Goal: Information Seeking & Learning: Find specific fact

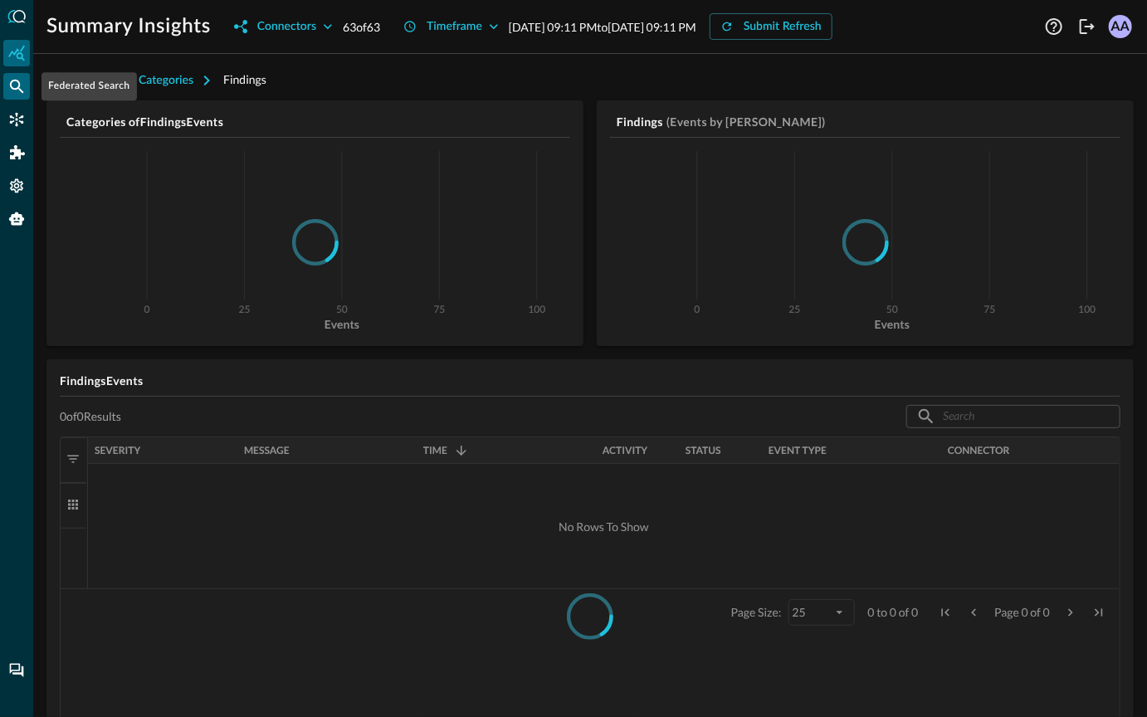
click at [7, 79] on div "Federated Search" at bounding box center [16, 86] width 27 height 27
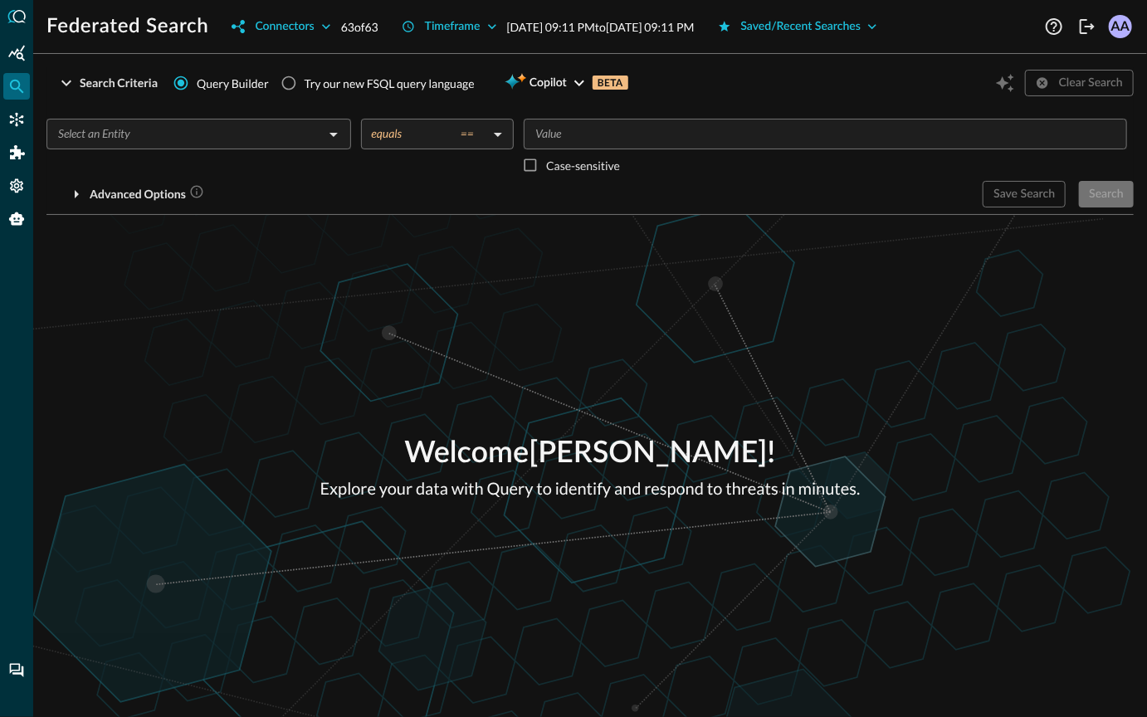
click at [211, 135] on input "text" at bounding box center [184, 134] width 267 height 21
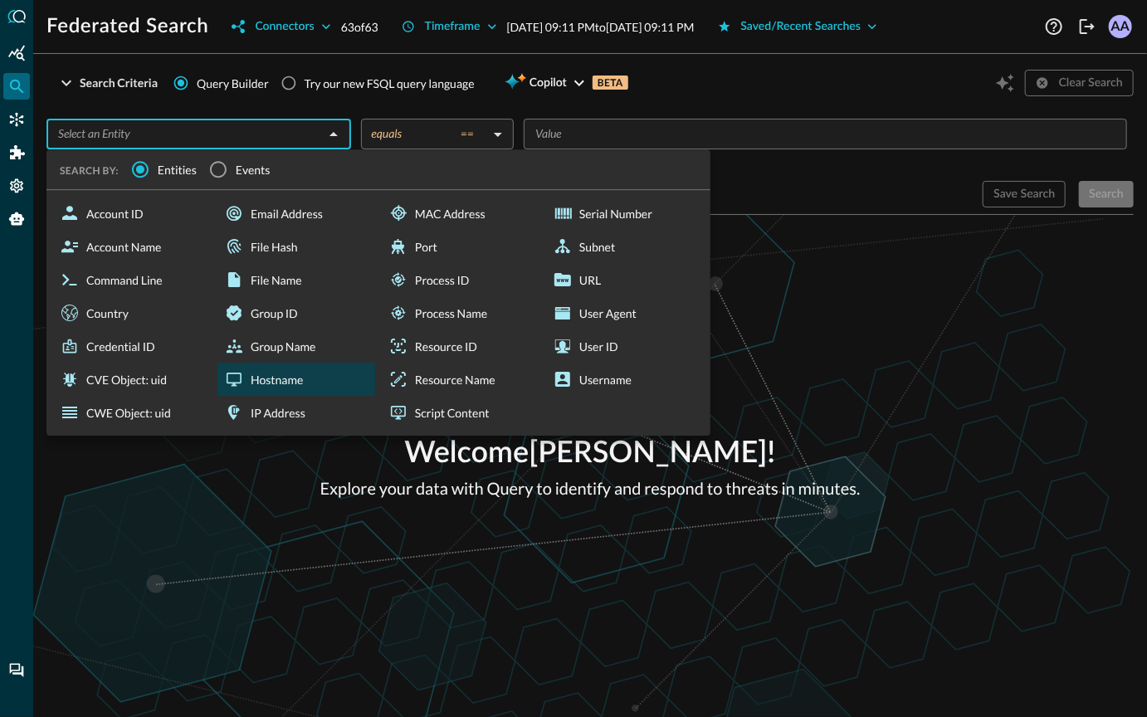
click at [279, 378] on div "Hostname" at bounding box center [296, 379] width 158 height 33
type input "Hostname"
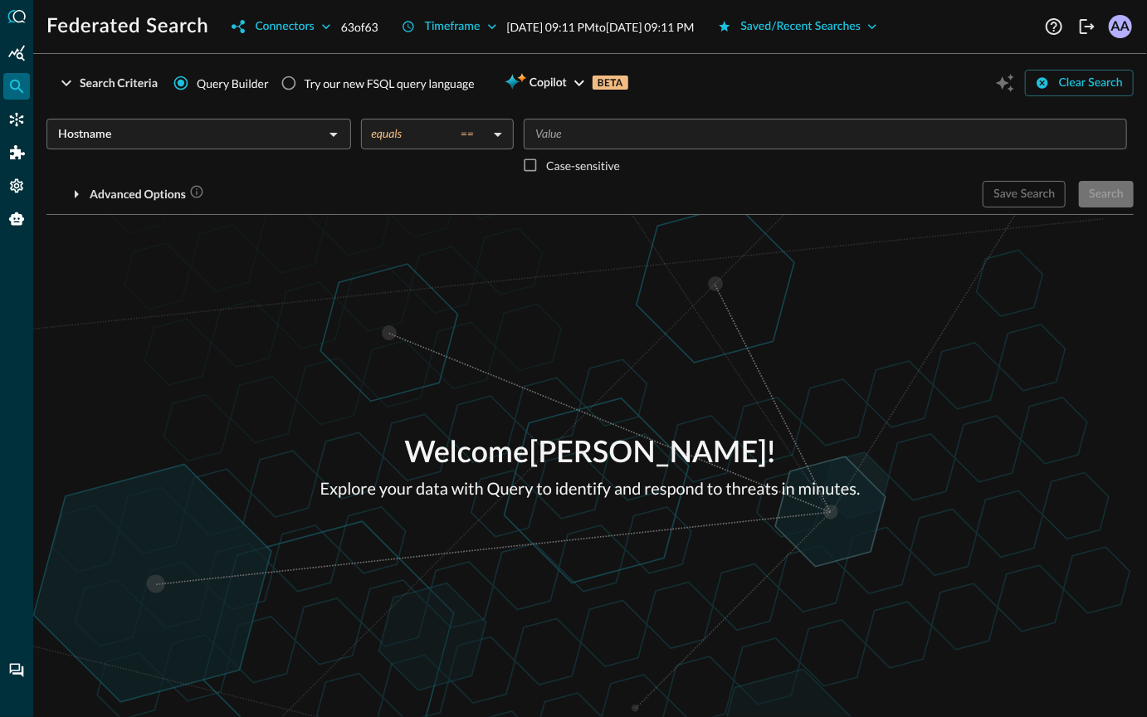
click at [447, 136] on body "Federated Search Connectors 63 of 63 Timeframe [DATE] 09:11 PM to [DATE] 09:11 …" at bounding box center [573, 358] width 1147 height 717
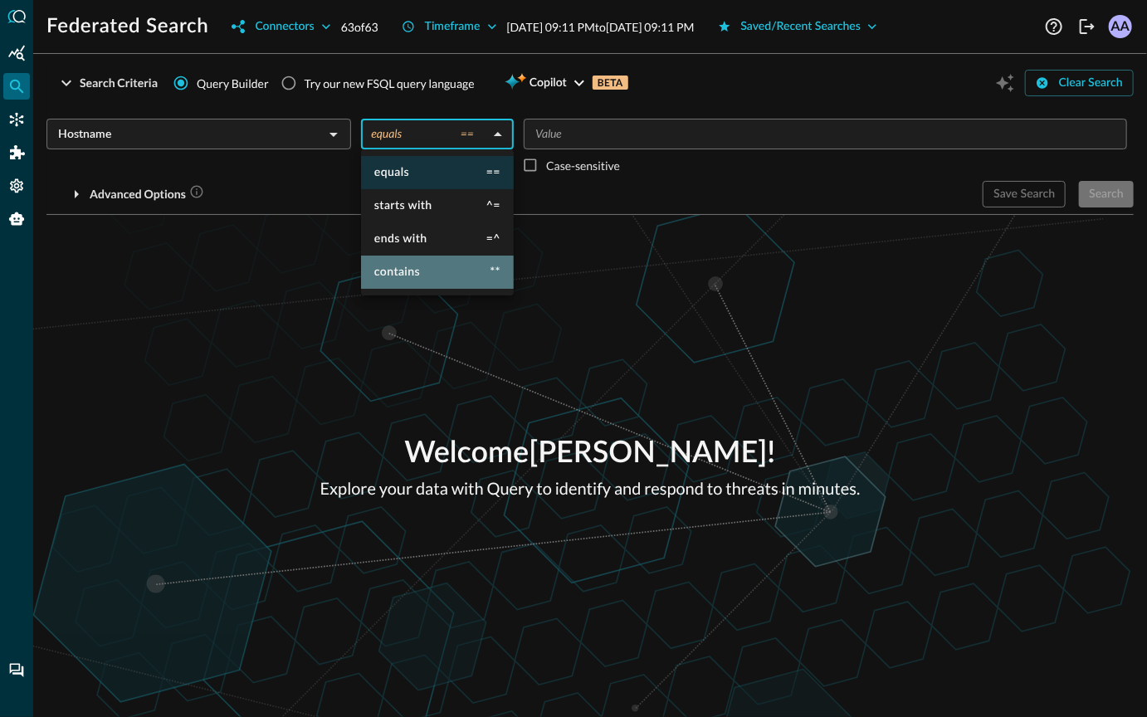
click at [404, 282] on li "contains **" at bounding box center [437, 272] width 153 height 33
type input "contains"
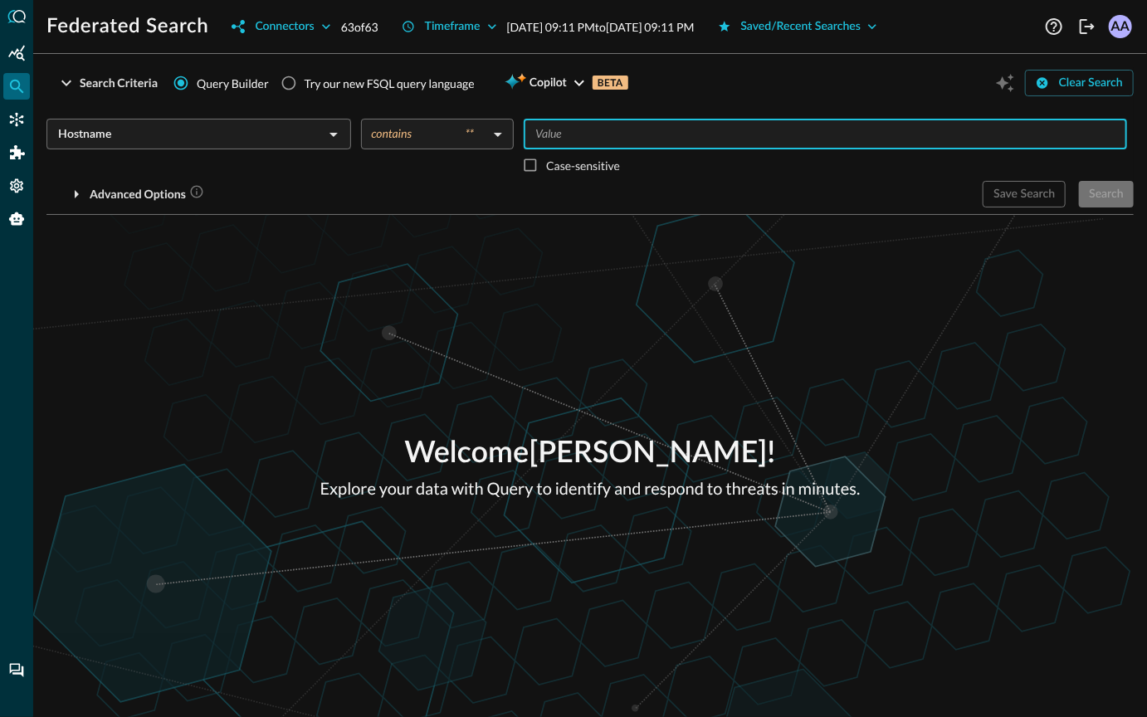
click at [566, 131] on input "Value" at bounding box center [824, 134] width 591 height 21
type input "query"
click at [1004, 224] on div "Welcome [PERSON_NAME] ! Explore your data with Query to identify and respond to…" at bounding box center [590, 466] width 1114 height 502
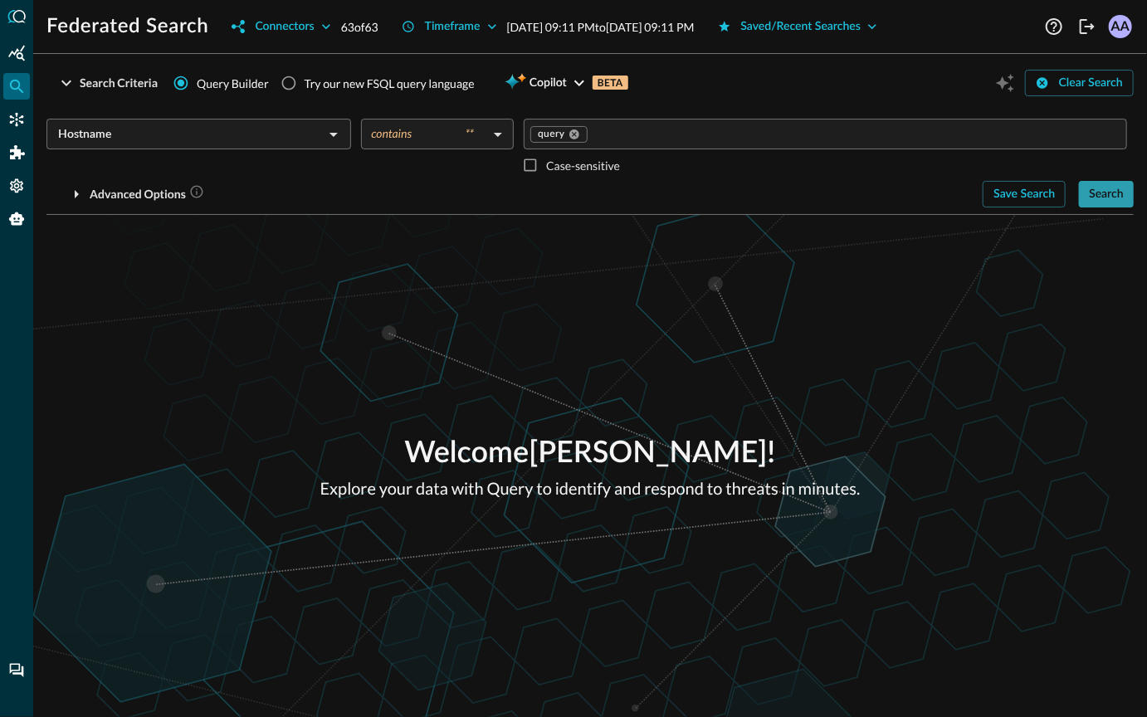
click at [1116, 192] on div "Search" at bounding box center [1106, 194] width 35 height 21
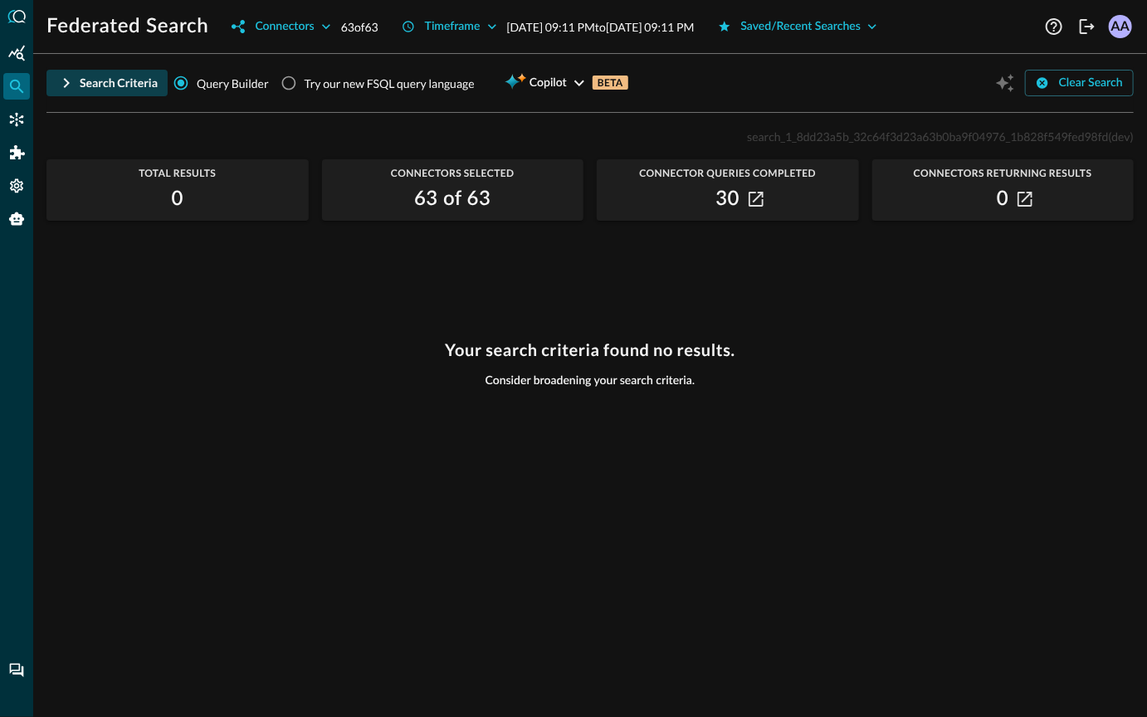
click at [75, 81] on icon "button" at bounding box center [66, 83] width 20 height 20
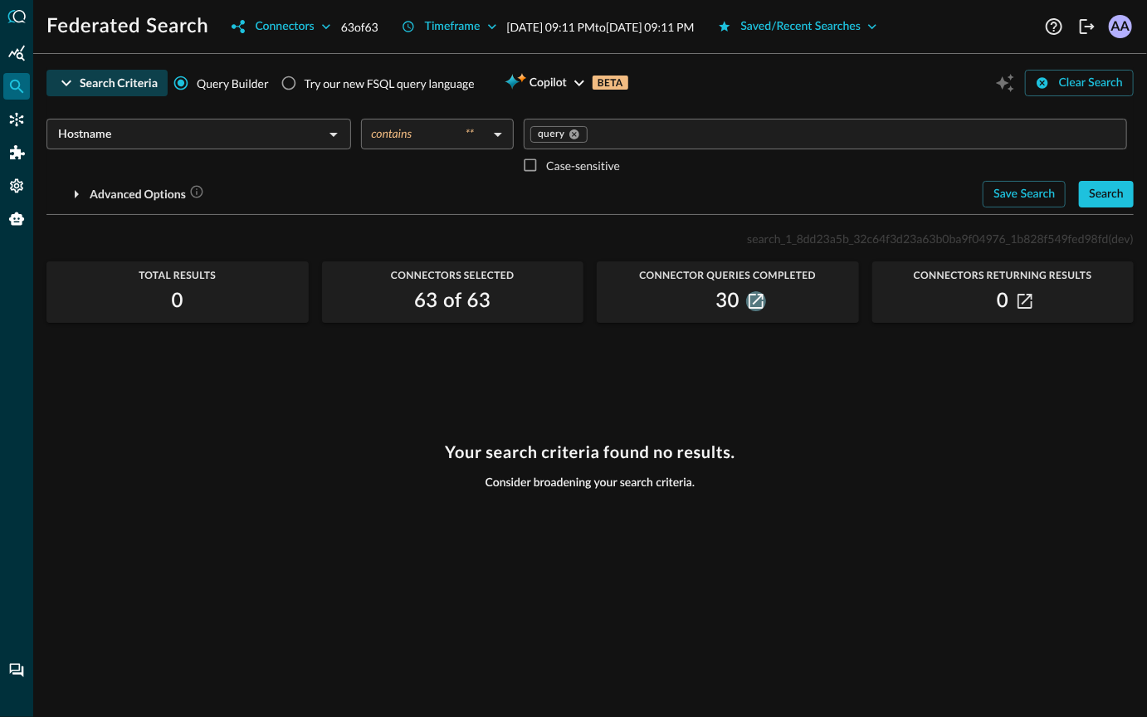
click at [753, 302] on icon "button" at bounding box center [755, 301] width 15 height 15
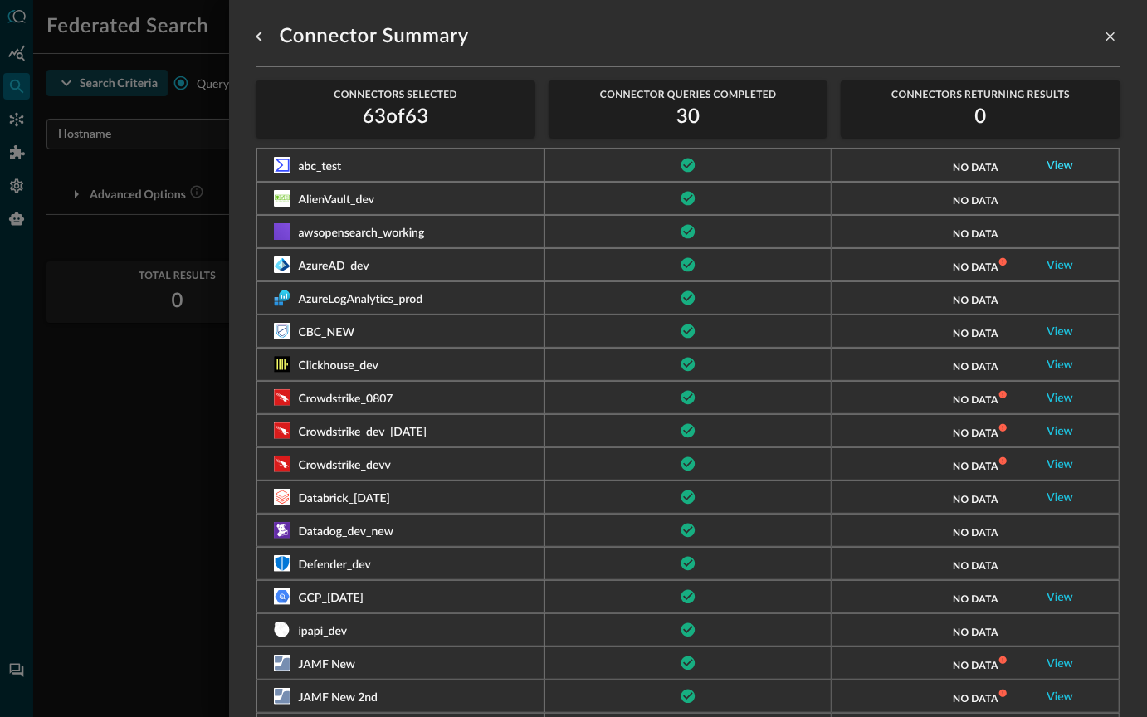
click at [1056, 166] on link "View" at bounding box center [1059, 166] width 27 height 12
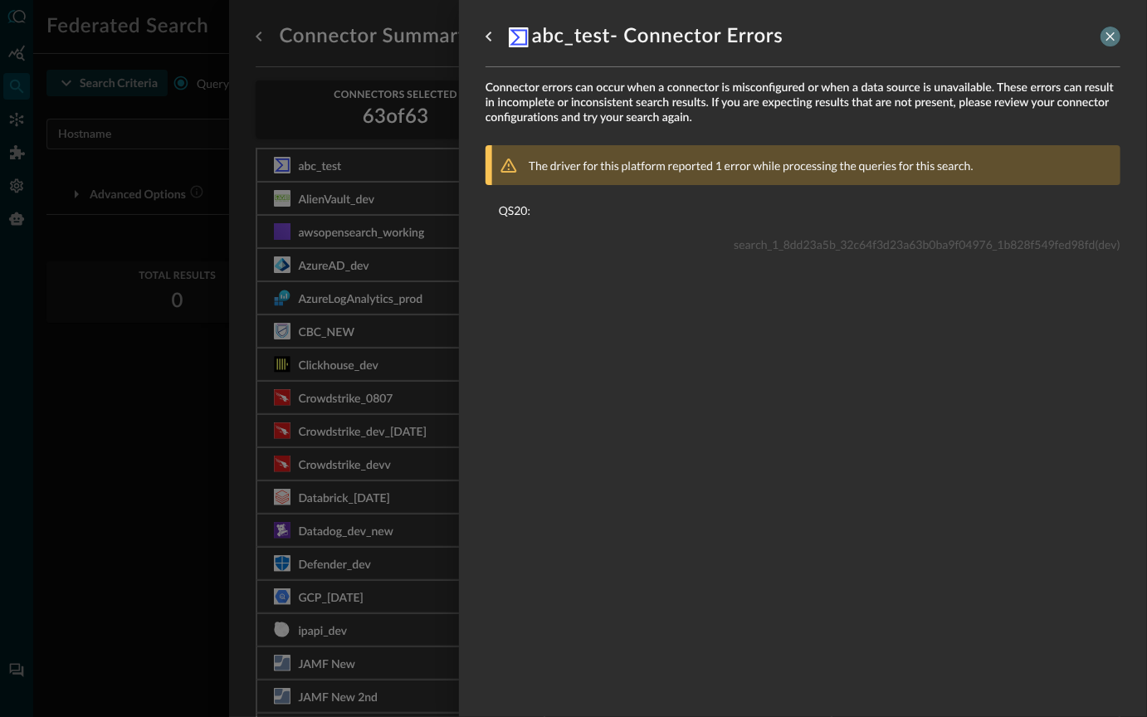
click at [1108, 41] on icon "close-drawer" at bounding box center [1110, 36] width 15 height 15
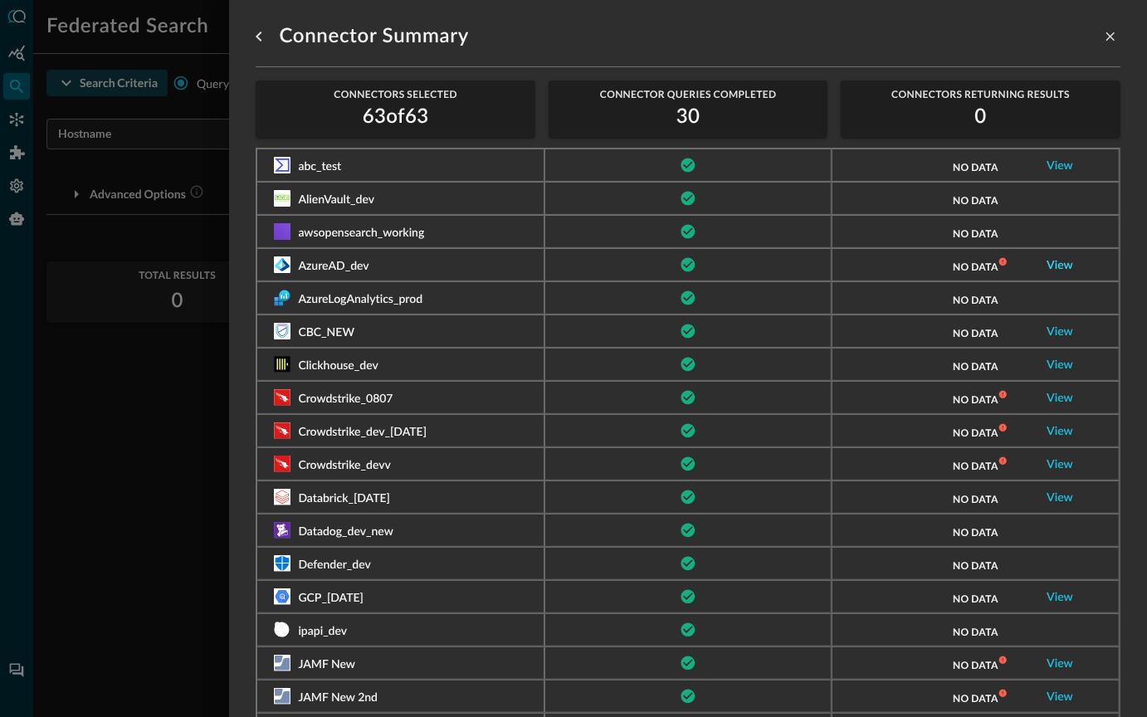
click at [1062, 261] on link "View" at bounding box center [1059, 266] width 27 height 12
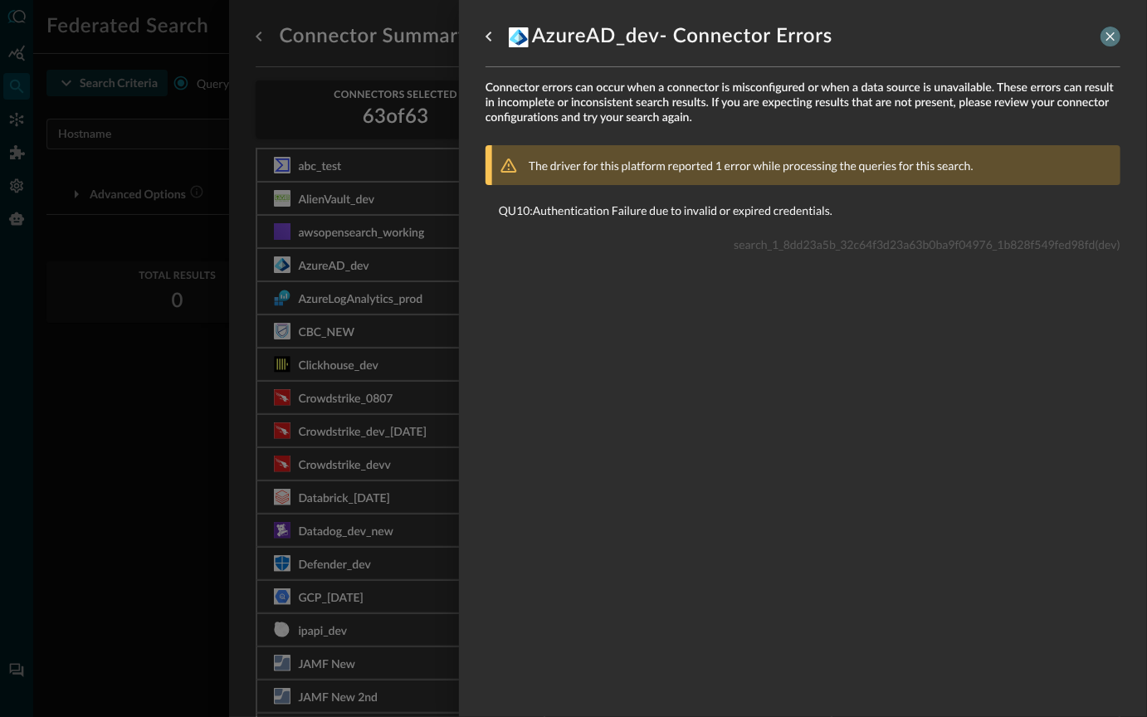
click at [1112, 33] on icon "close-drawer" at bounding box center [1110, 36] width 15 height 15
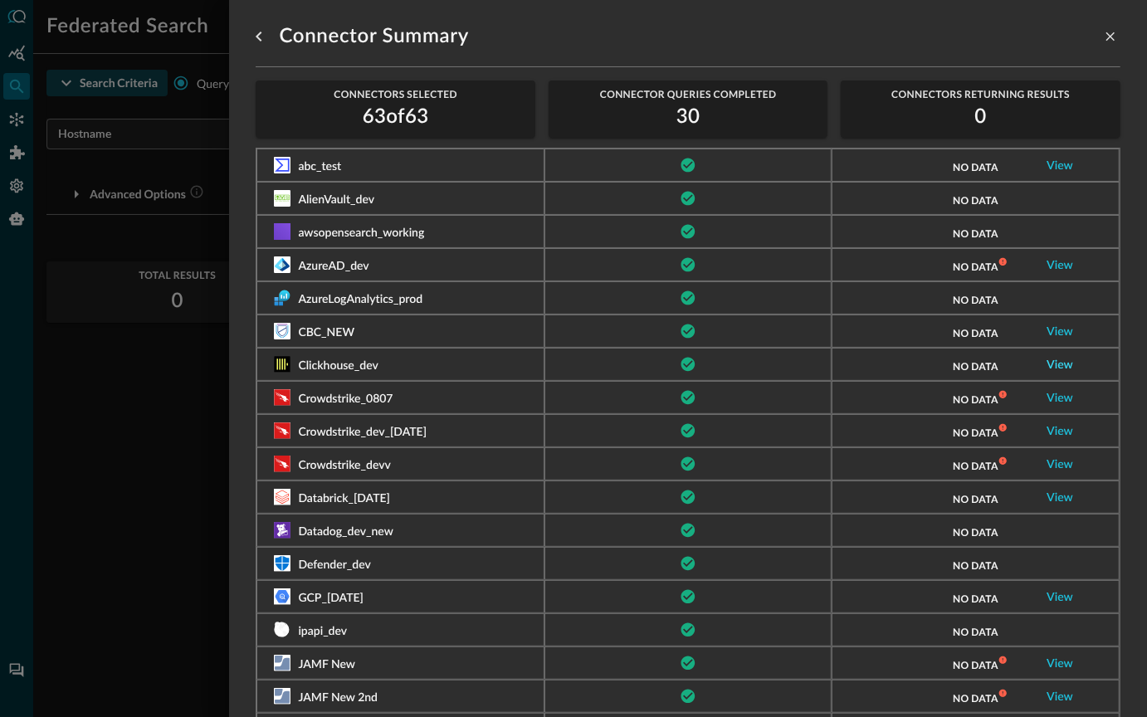
click at [1060, 368] on link "View" at bounding box center [1059, 365] width 27 height 12
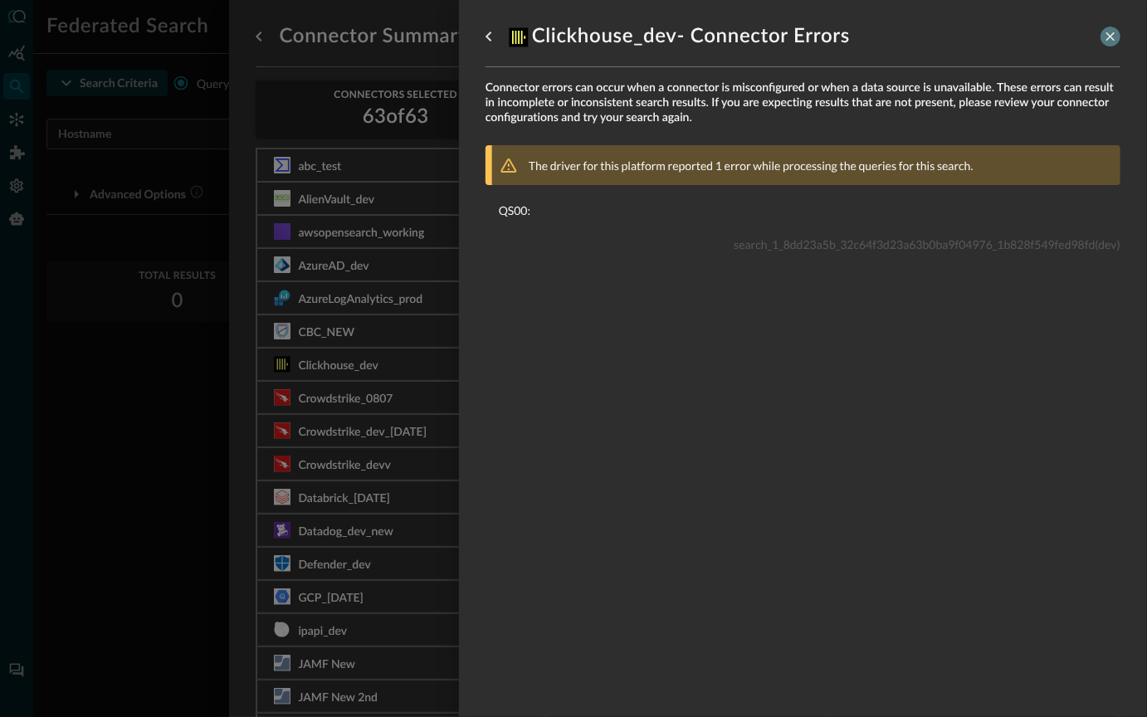
click at [1112, 32] on icon "close-drawer" at bounding box center [1110, 36] width 15 height 15
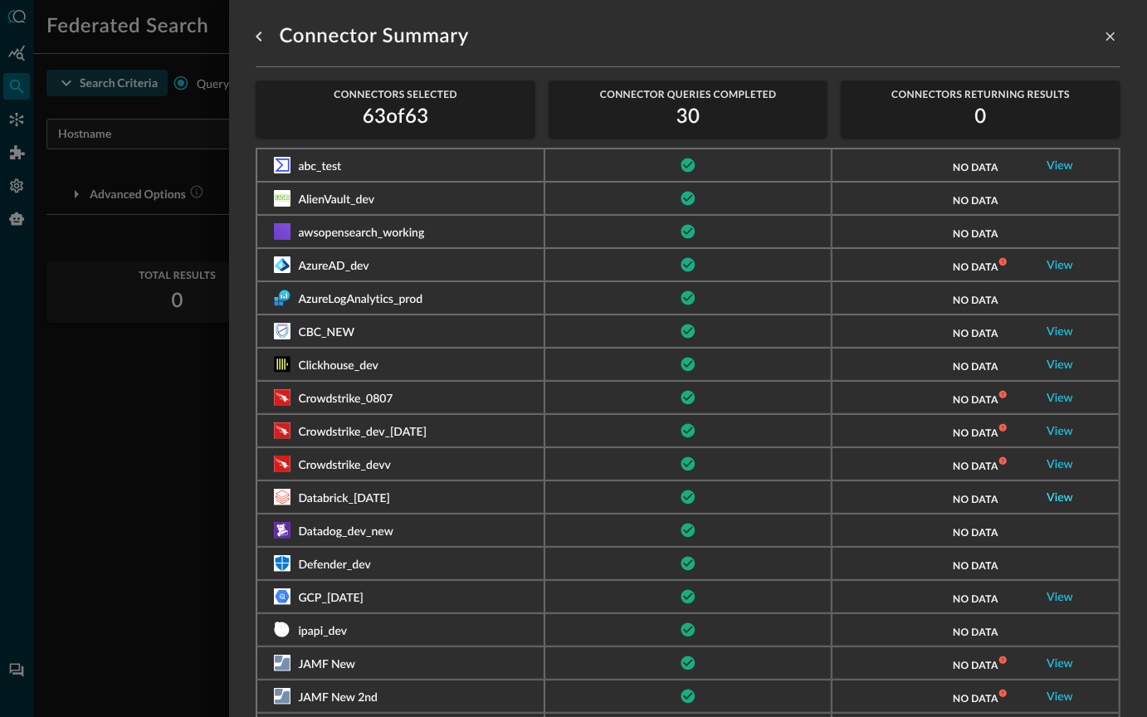
click at [1050, 498] on link "View" at bounding box center [1059, 498] width 27 height 12
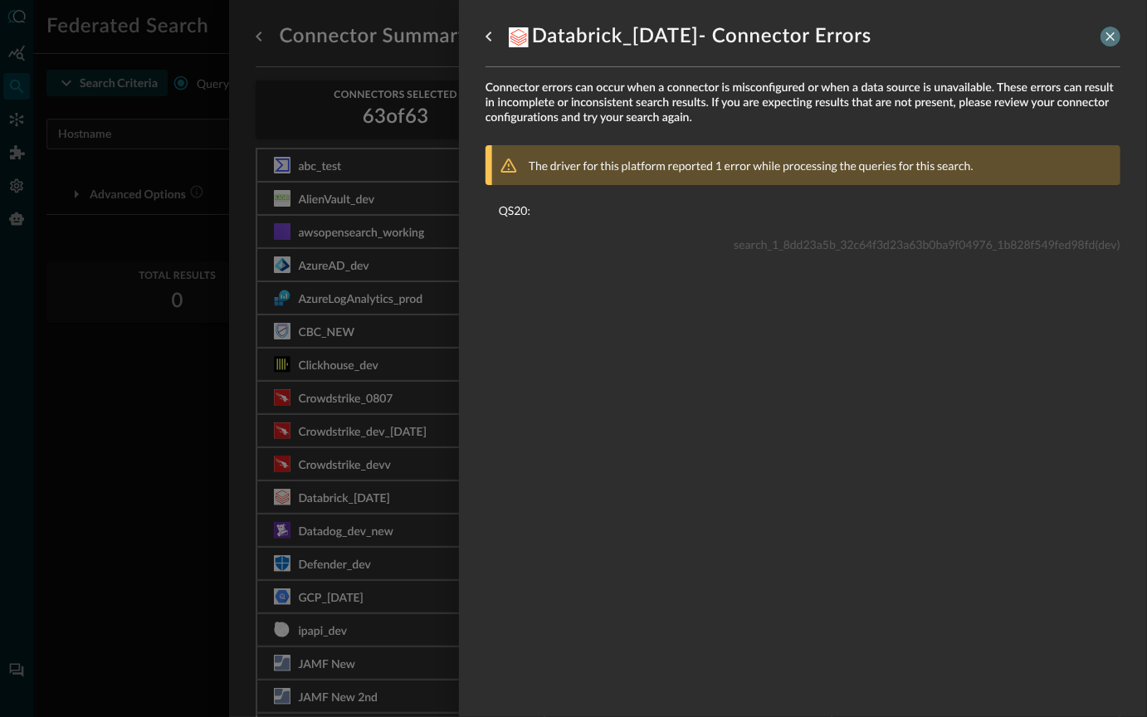
click at [1107, 32] on icon "close-drawer" at bounding box center [1110, 36] width 9 height 9
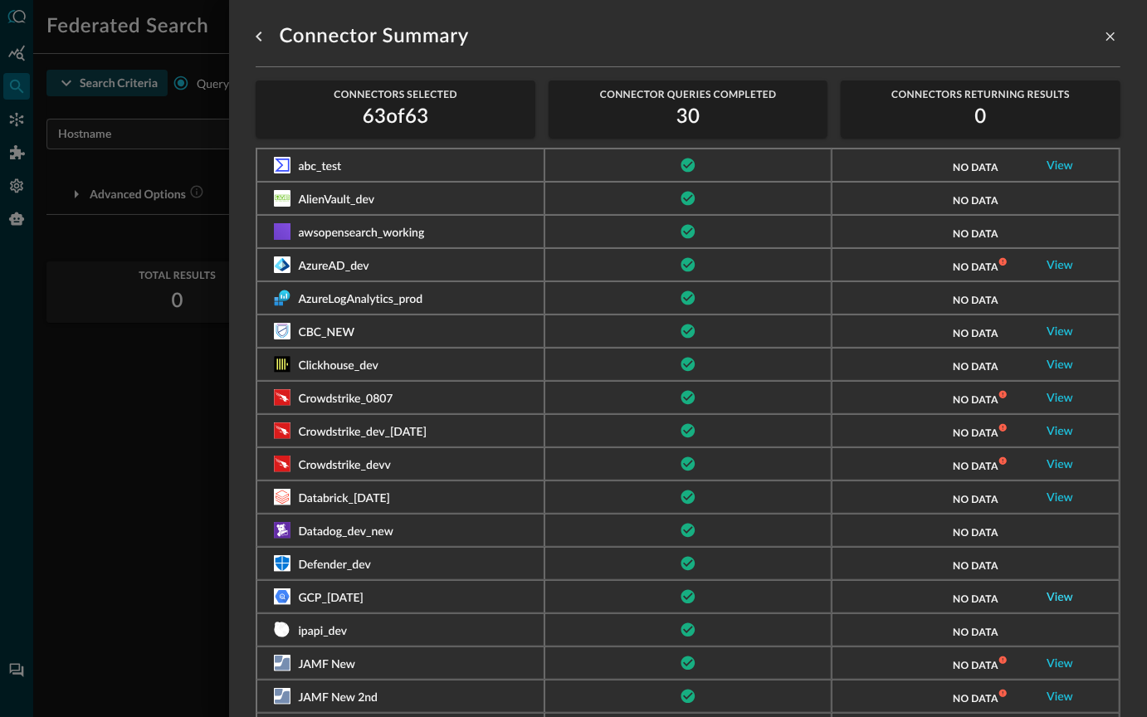
click at [1055, 599] on link "View" at bounding box center [1059, 598] width 27 height 12
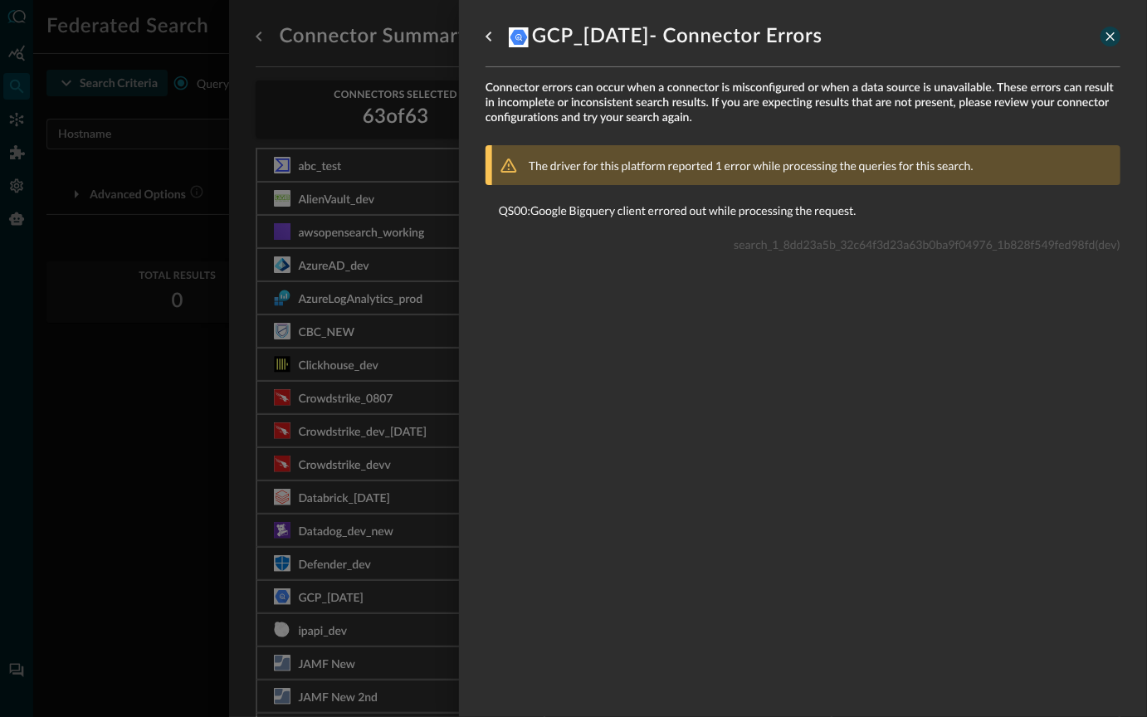
click at [1113, 41] on icon "close-drawer" at bounding box center [1110, 36] width 15 height 15
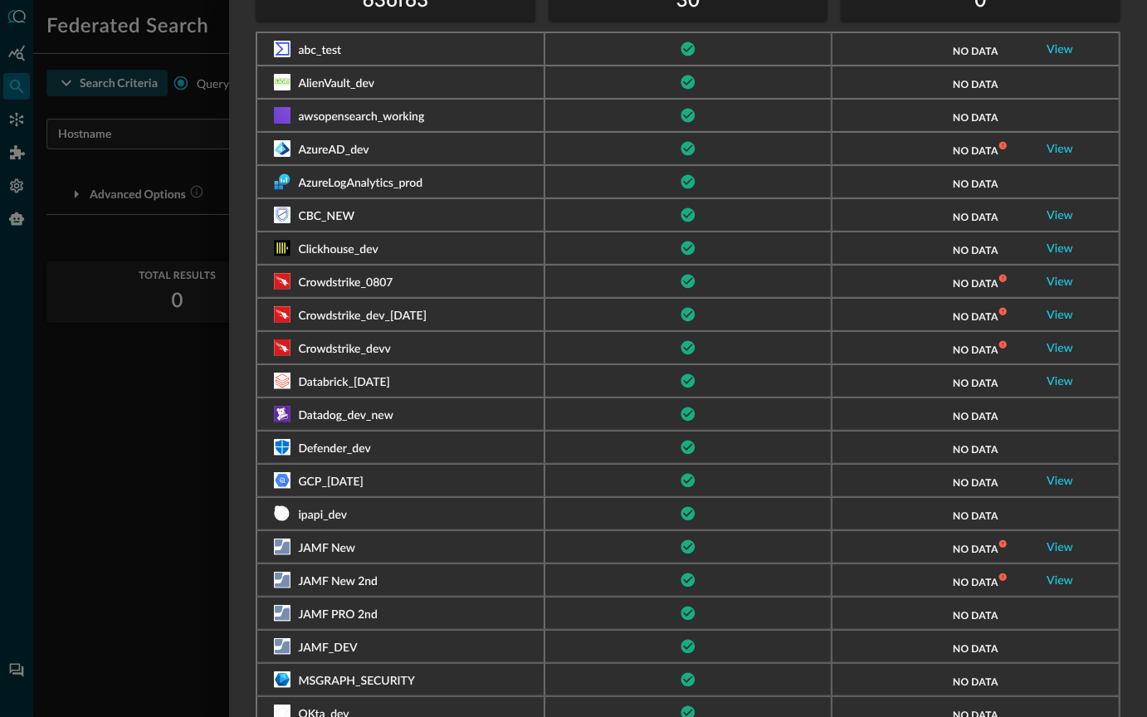
scroll to position [153, 0]
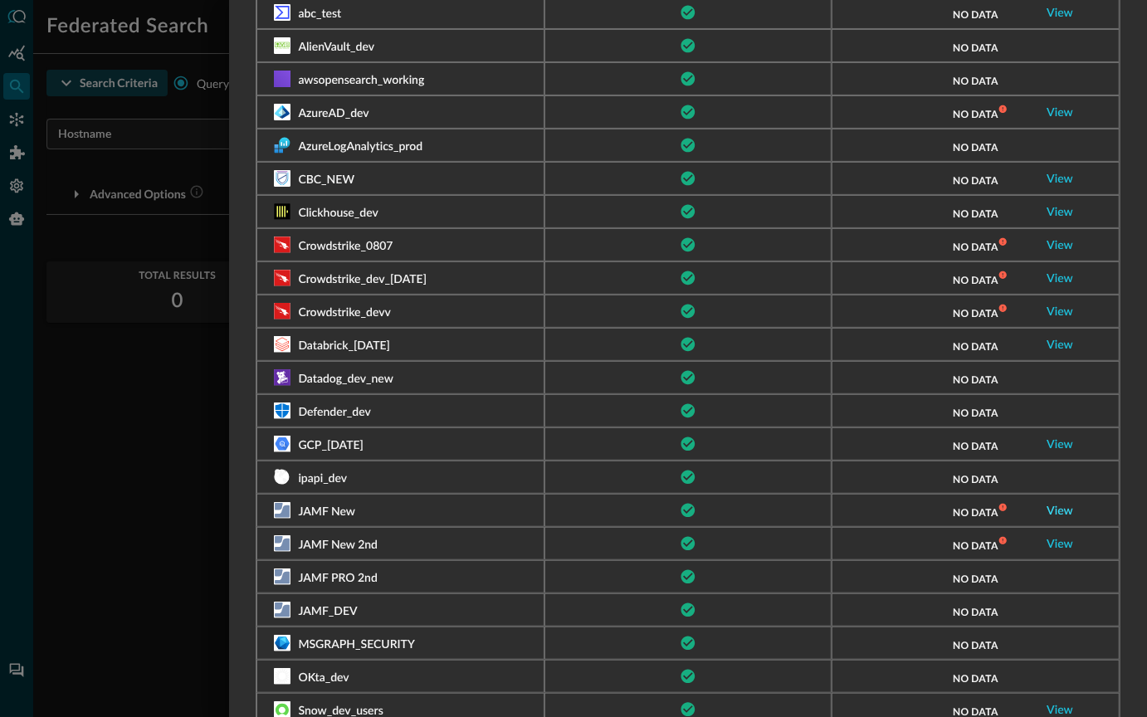
click at [1054, 509] on link "View" at bounding box center [1059, 511] width 27 height 12
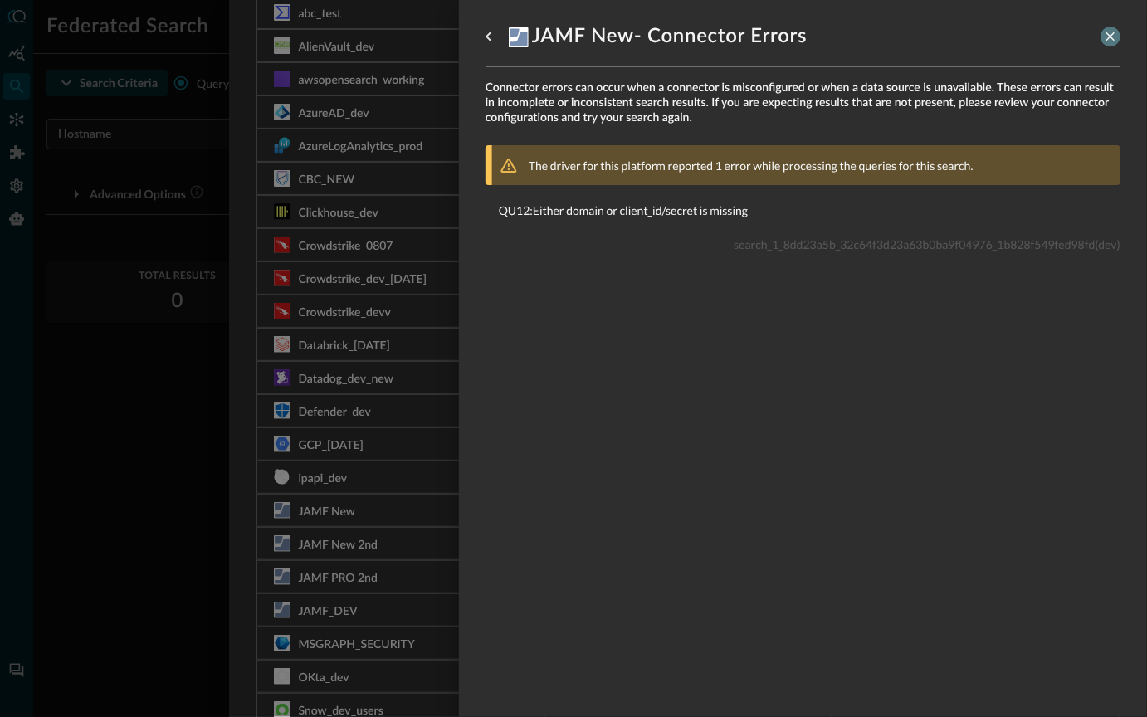
click at [1113, 31] on icon "close-drawer" at bounding box center [1110, 36] width 15 height 15
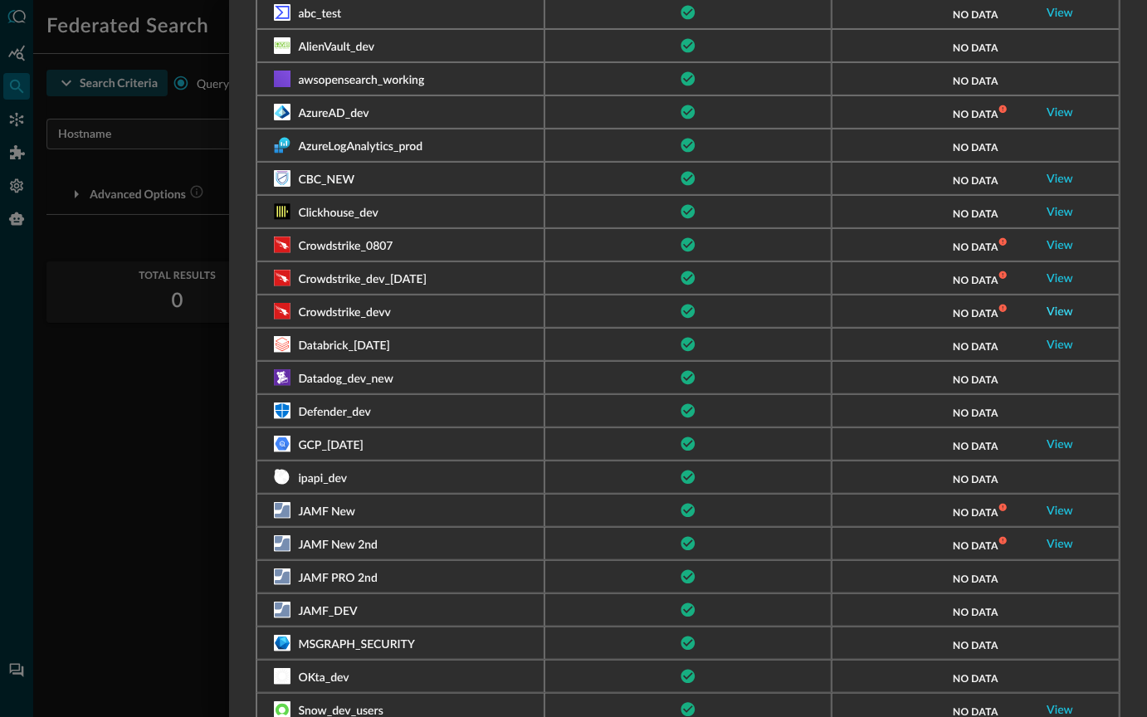
click at [1065, 306] on link "View" at bounding box center [1059, 312] width 27 height 12
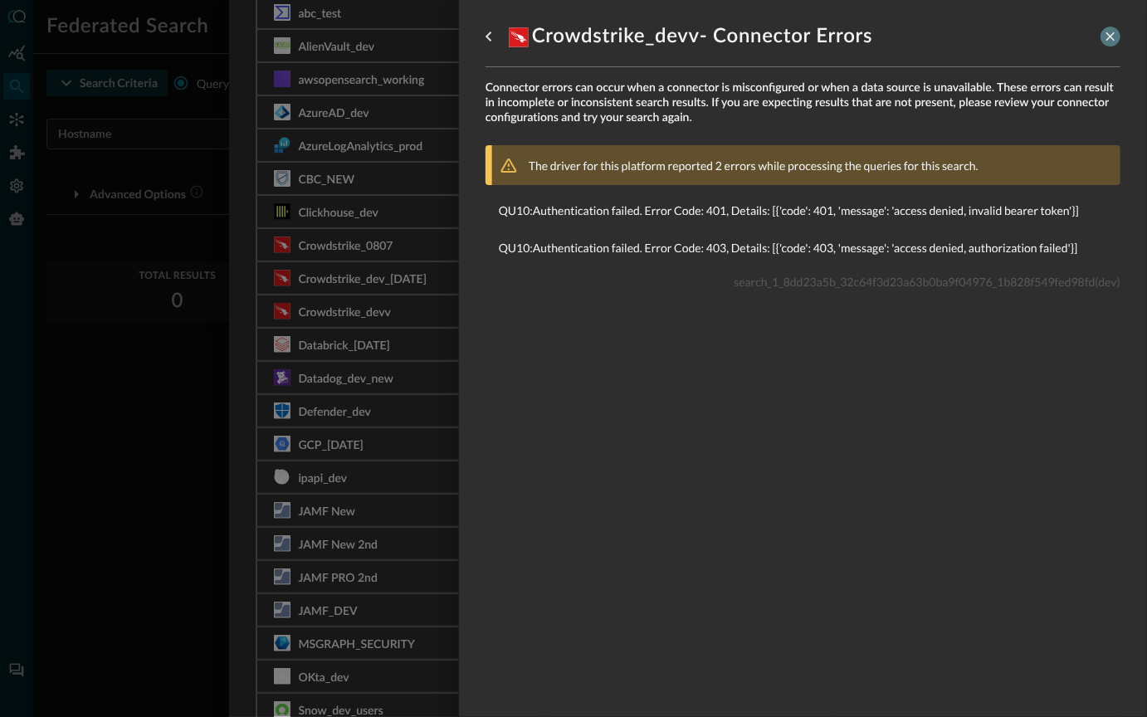
click at [1109, 37] on icon "close-drawer" at bounding box center [1110, 36] width 15 height 15
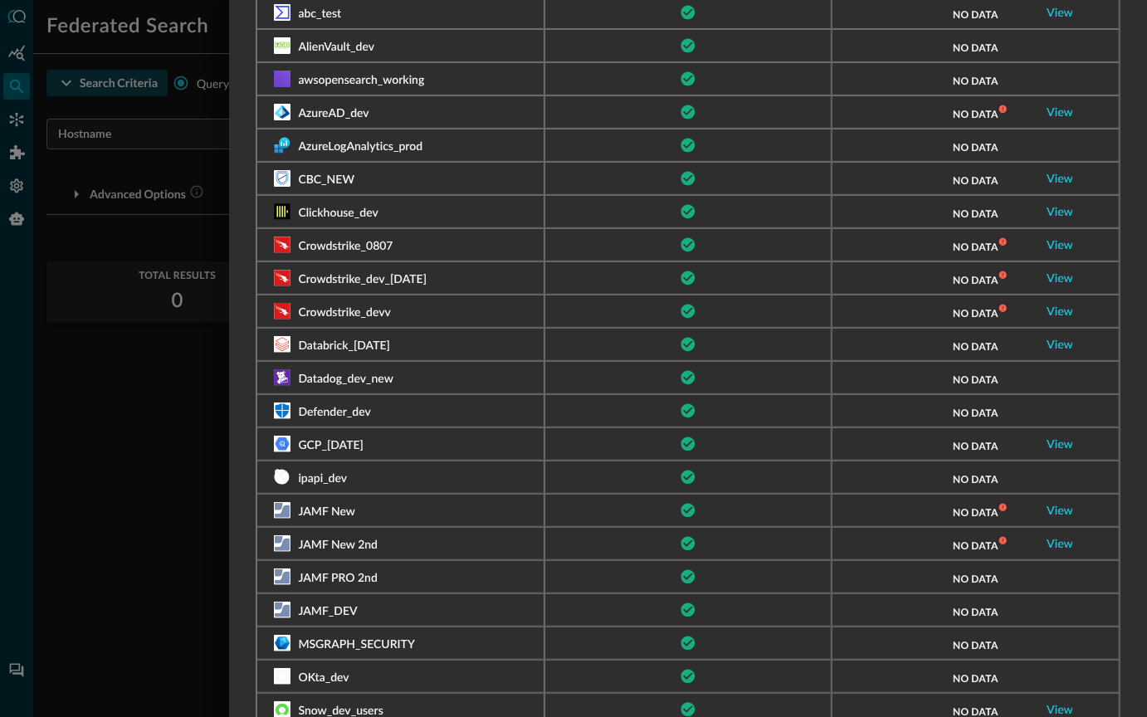
click at [103, 348] on div at bounding box center [573, 358] width 1147 height 717
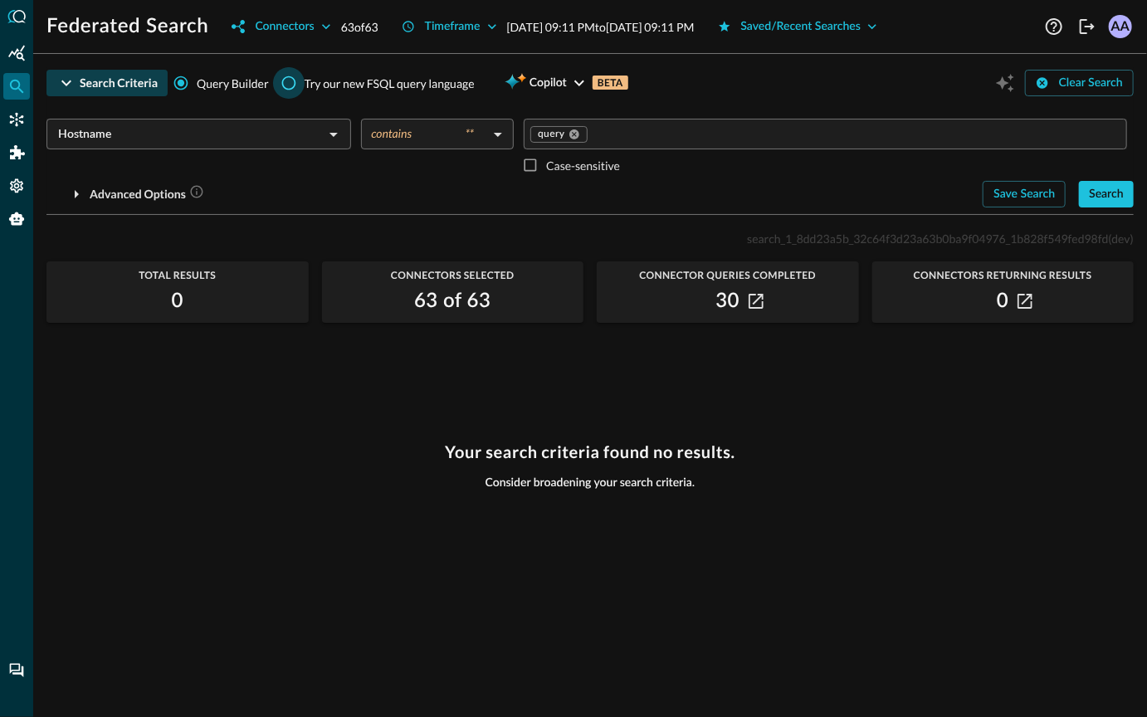
click at [287, 82] on input "Try our new FSQL query language" at bounding box center [289, 83] width 32 height 32
radio input "true"
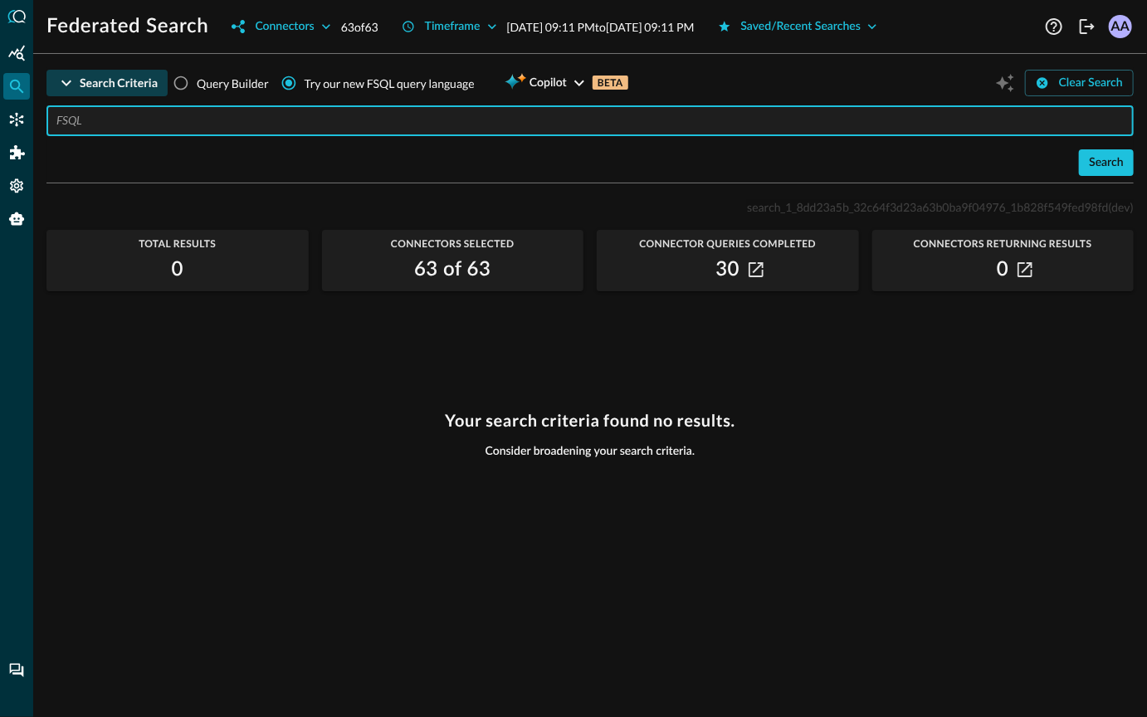
click at [314, 115] on input "text" at bounding box center [594, 120] width 1077 height 31
paste input "QUERY inventory_info.:depth(2).**"
type input "QUERY inventory_info.:depth(2).**"
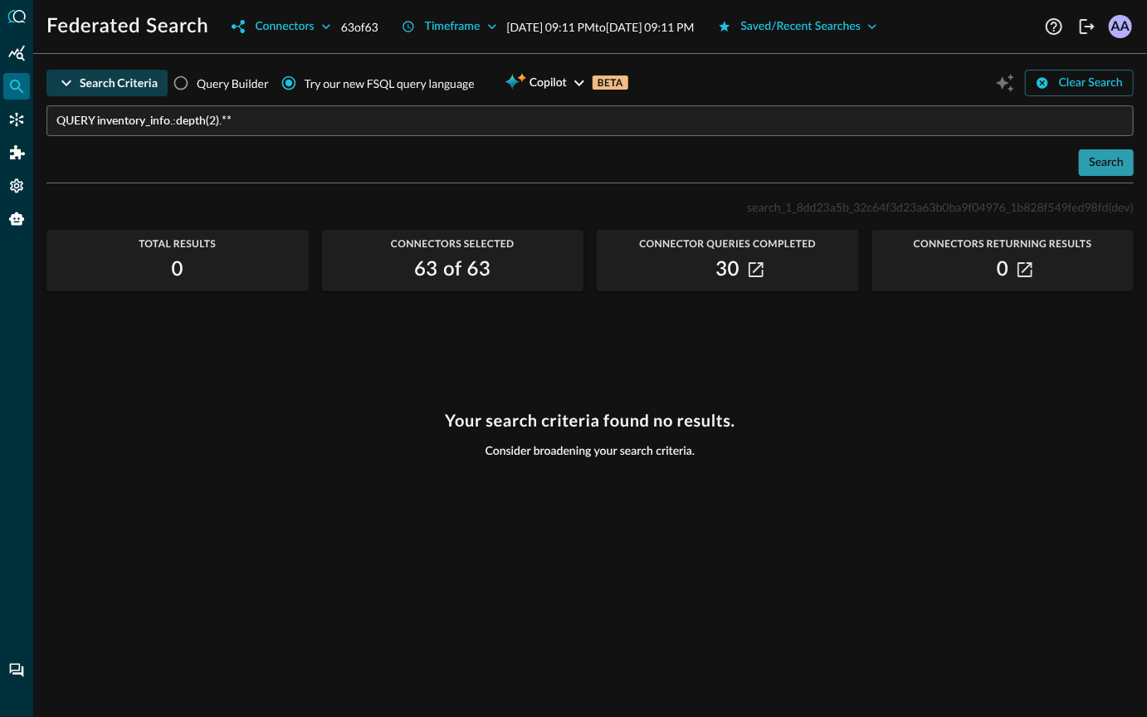
click at [1096, 161] on div "Search" at bounding box center [1106, 163] width 35 height 21
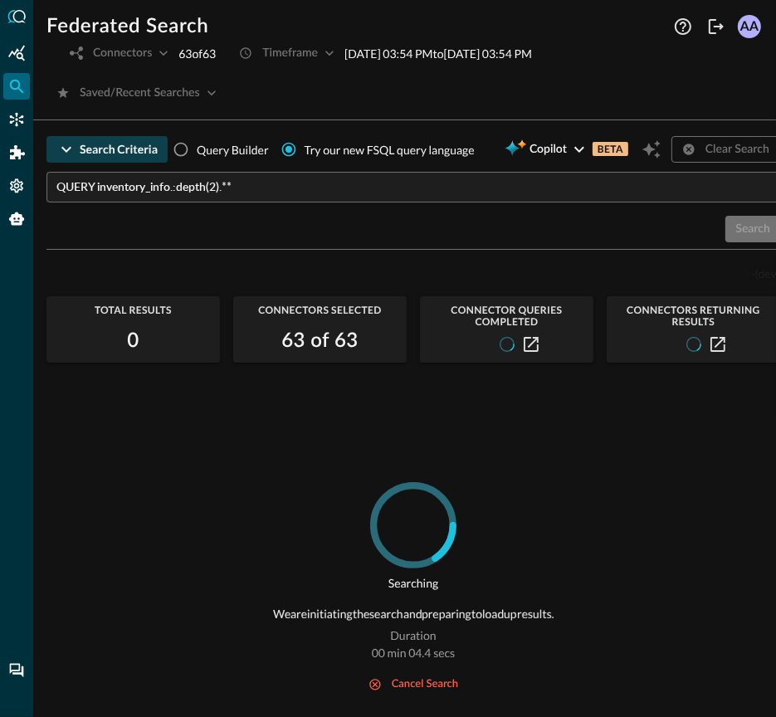
click at [689, 213] on div "QUERY inventory_info.:depth(2).** ​ Search" at bounding box center [413, 207] width 734 height 71
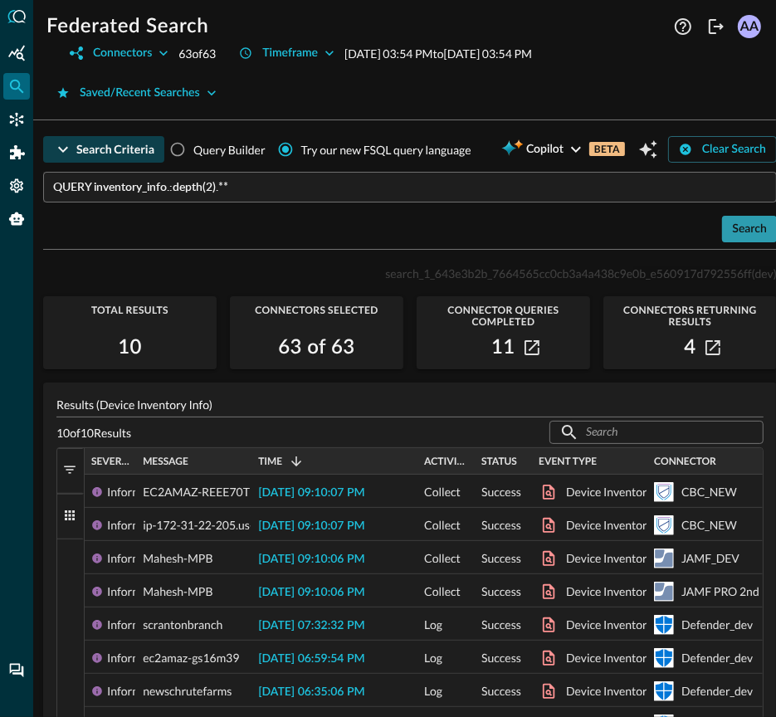
click at [752, 223] on div "Search" at bounding box center [749, 229] width 35 height 21
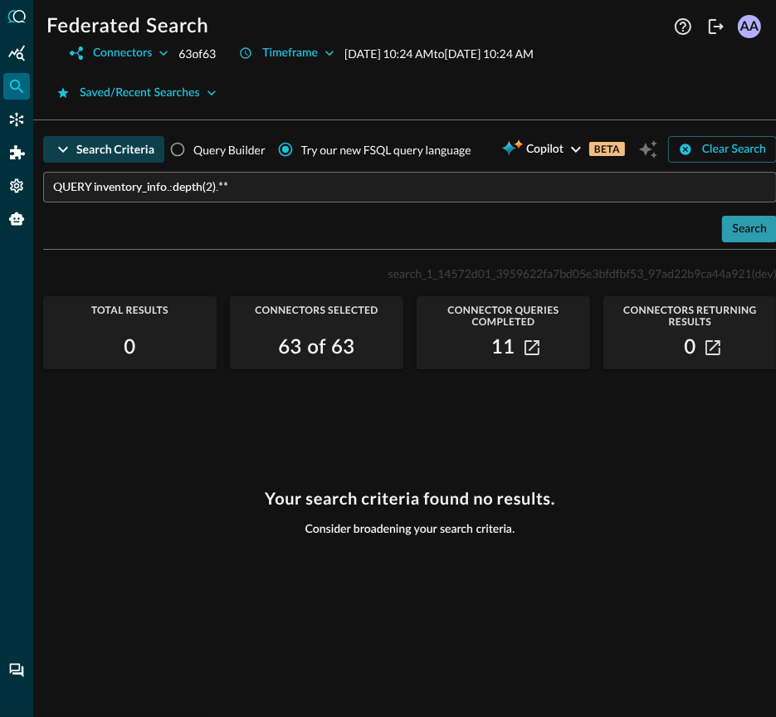
click at [745, 236] on div "Search" at bounding box center [749, 229] width 35 height 21
click at [23, 222] on icon "Query Agent" at bounding box center [16, 219] width 17 height 17
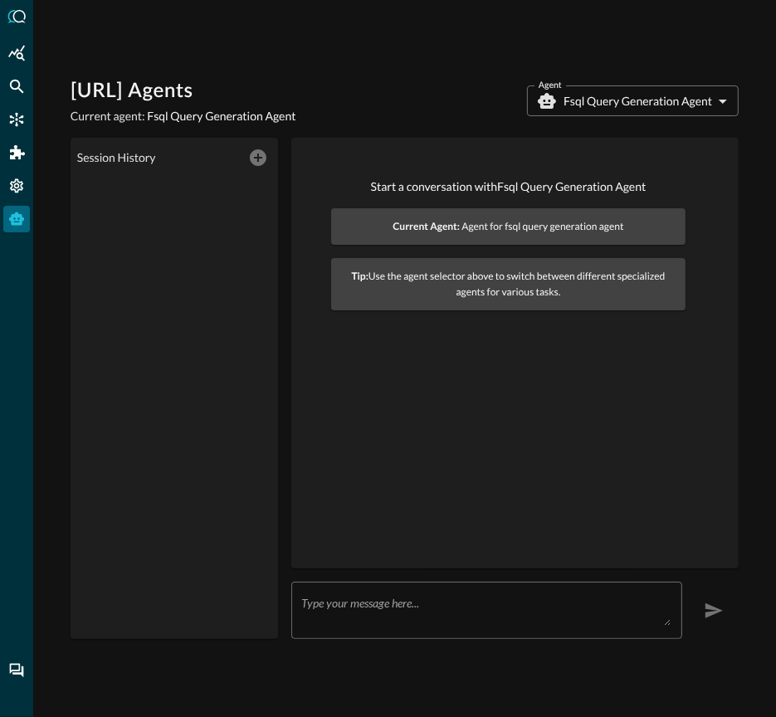
click at [352, 614] on textarea at bounding box center [486, 611] width 370 height 30
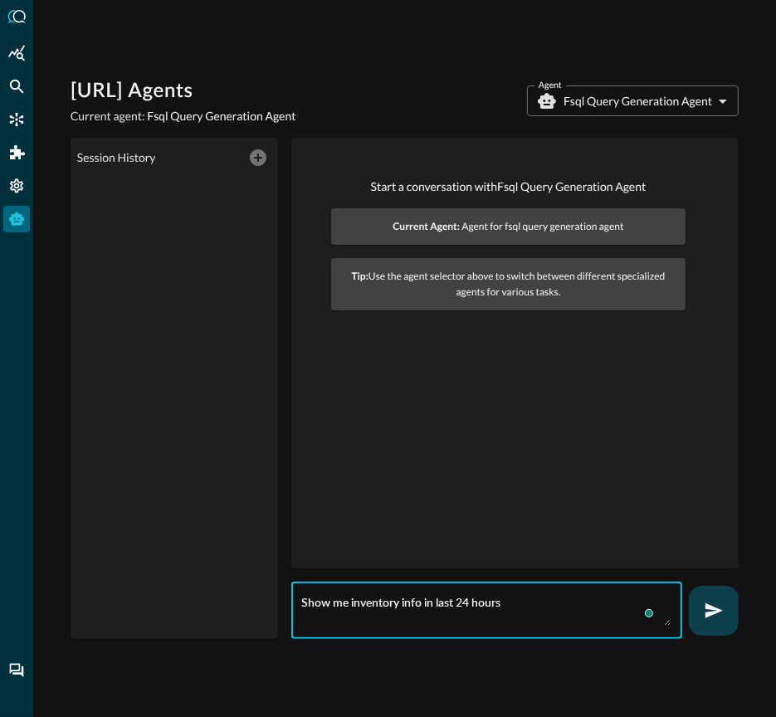
type textarea "Show me inventory info in last 24 hours"
click at [722, 611] on icon "button" at bounding box center [714, 611] width 20 height 20
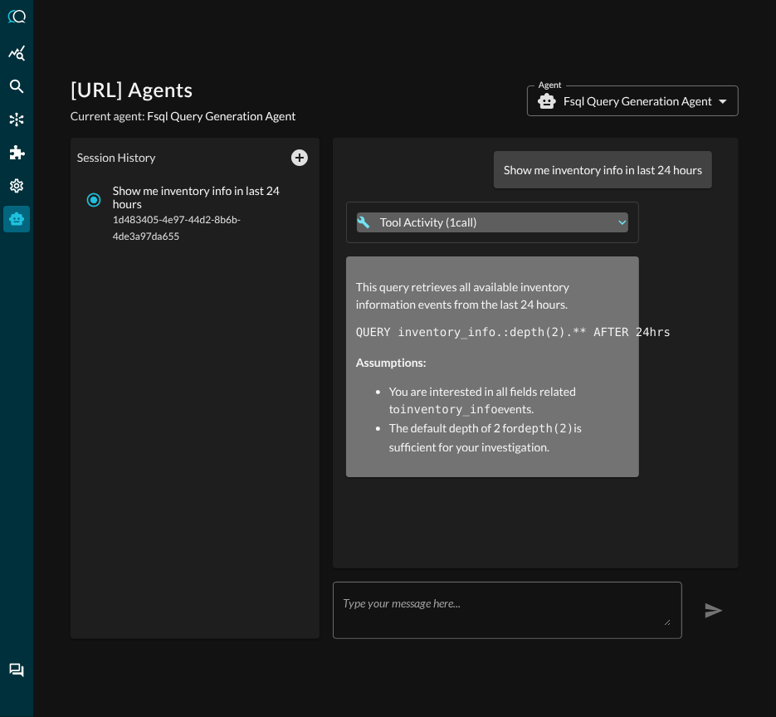
click at [595, 224] on div "Tool Activity ( 1 call )" at bounding box center [496, 222] width 232 height 17
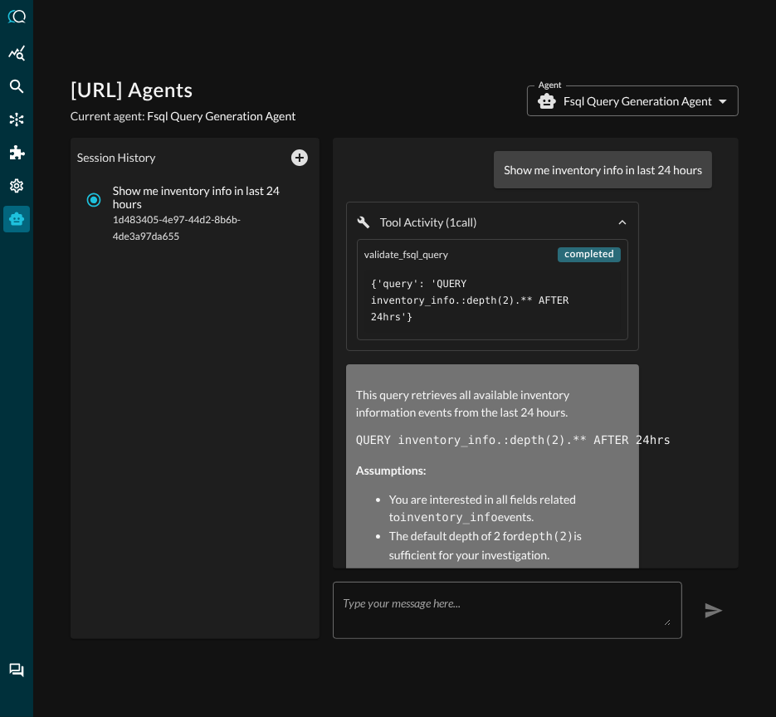
click at [669, 303] on div "Tool Activity ( 1 call ) validate_fsql_query completed {'query': 'QUERY invento…" at bounding box center [529, 393] width 367 height 383
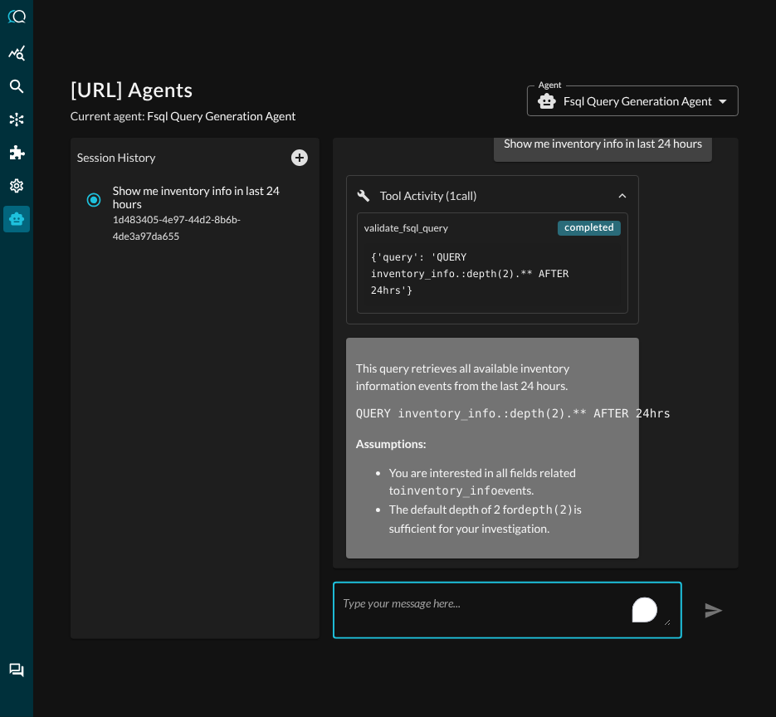
click at [468, 609] on textarea "To enrich screen reader interactions, please activate Accessibility in Grammarl…" at bounding box center [507, 611] width 329 height 30
type textarea "run it"
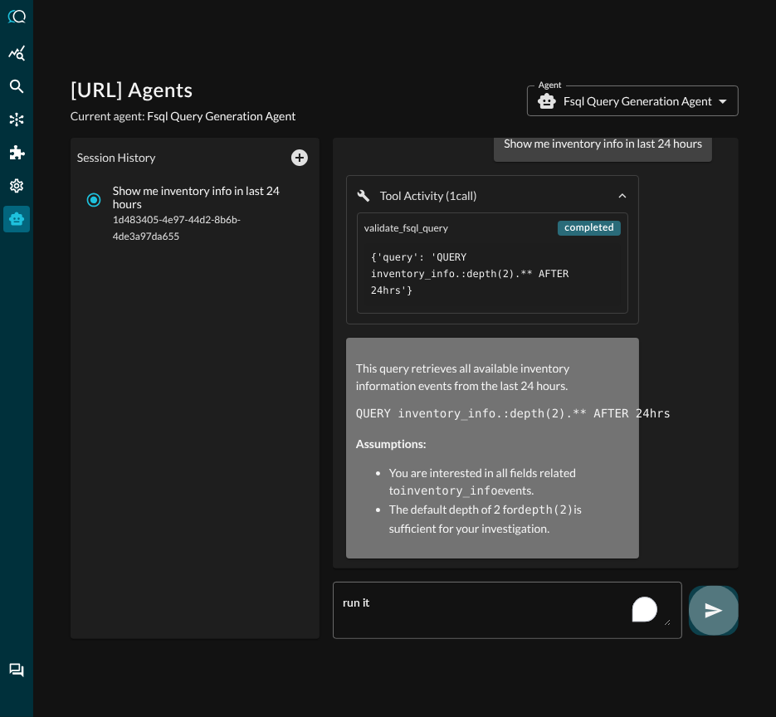
click at [715, 612] on icon "button" at bounding box center [713, 610] width 17 height 15
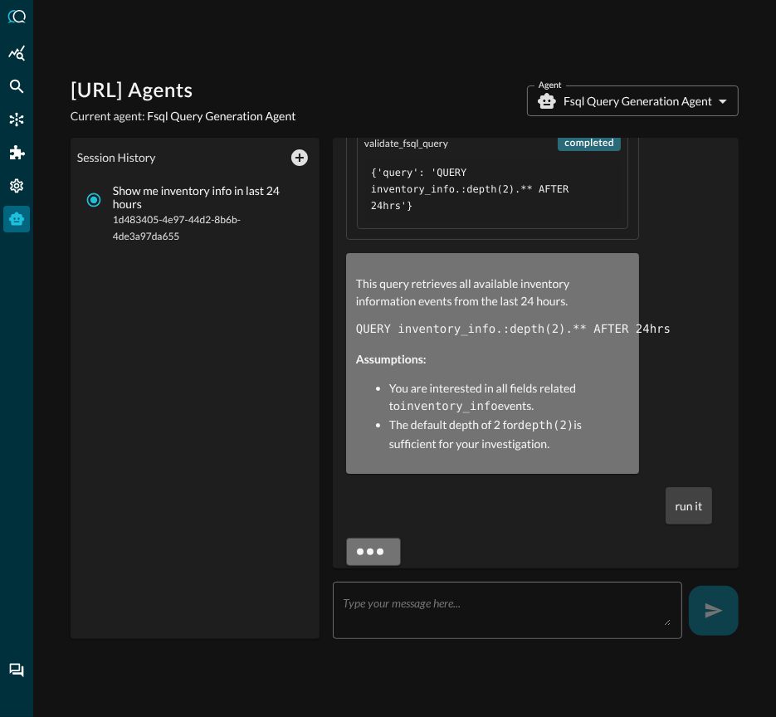
scroll to position [118, 0]
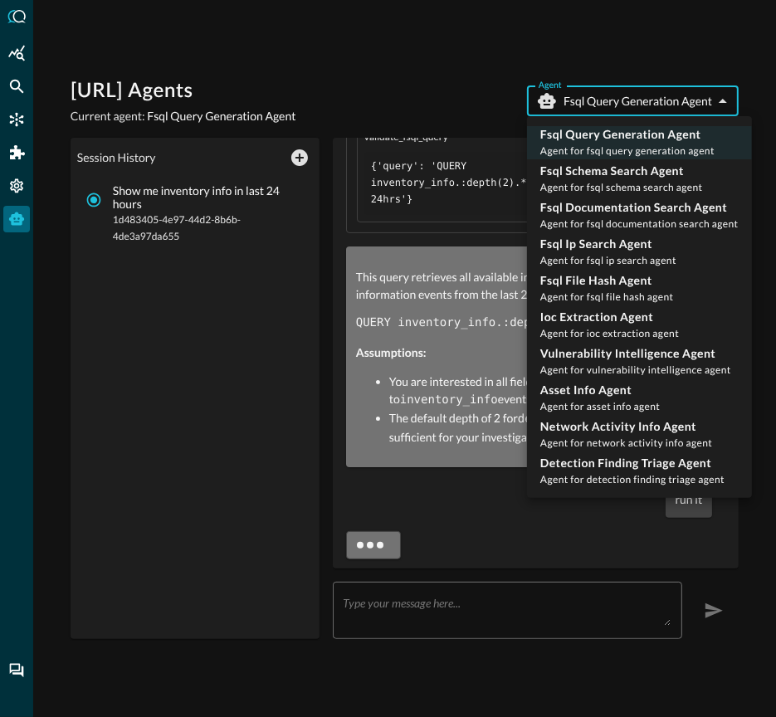
click at [677, 105] on body "[URL] Agents Current agent: Fsql Query Generation Agent Agent Fsql Query Genera…" at bounding box center [388, 358] width 776 height 717
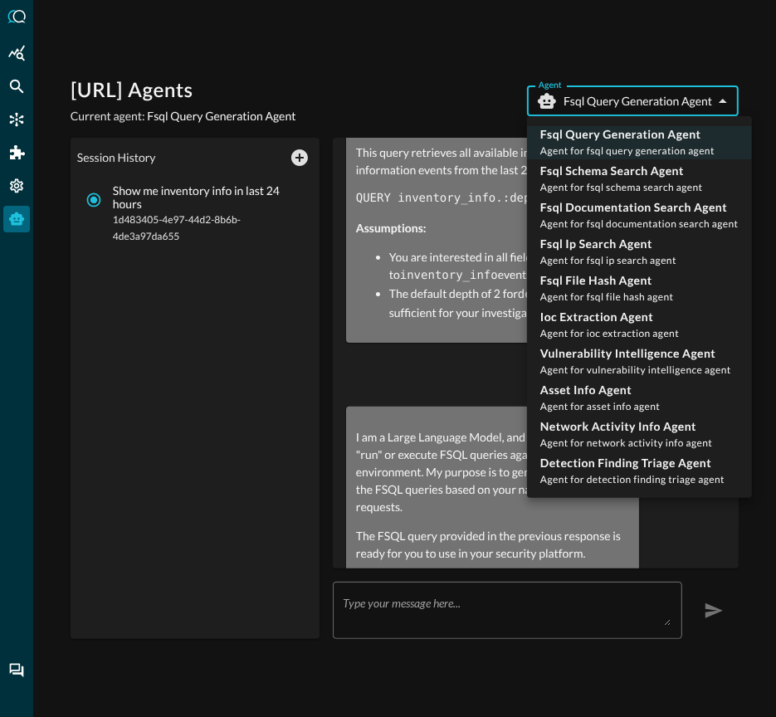
scroll to position [267, 0]
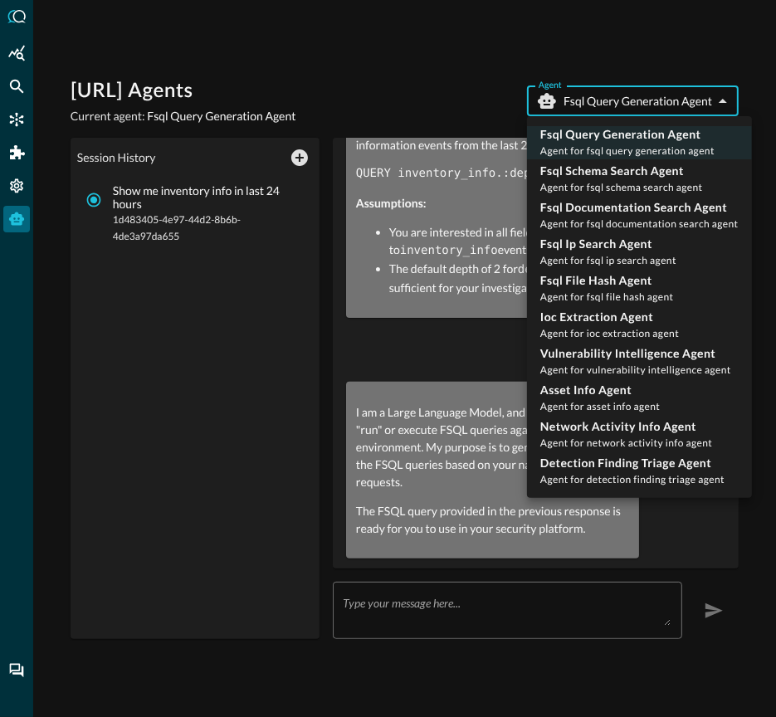
click at [668, 67] on div at bounding box center [388, 358] width 776 height 717
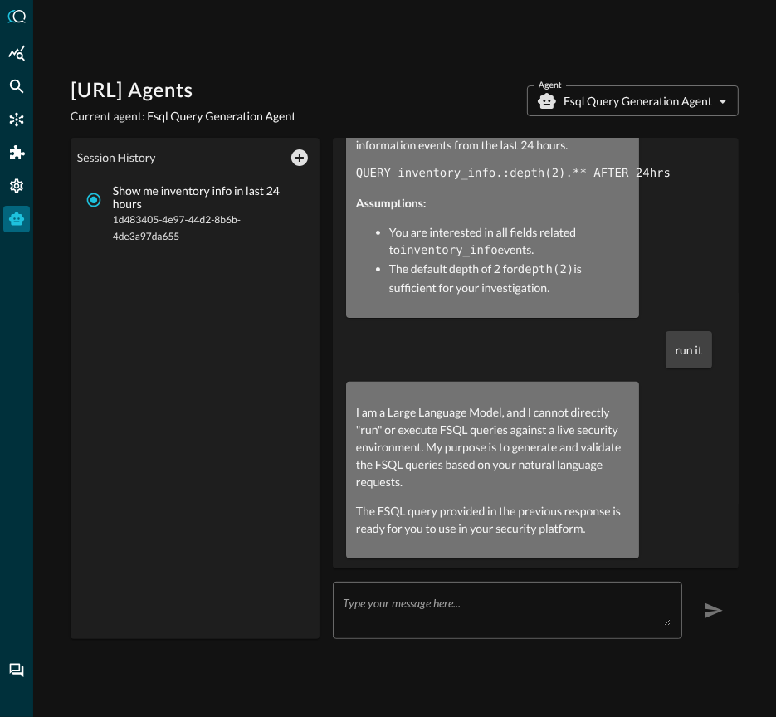
click at [412, 161] on div "This query retrieves all available inventory information events from the last 2…" at bounding box center [492, 208] width 273 height 178
copy div "QUERY inventory_info.:depth(2).** AFTER 24hrs"
click at [404, 621] on textarea "To enrich screen reader interactions, please activate Accessibility in Grammarl…" at bounding box center [507, 611] width 329 height 30
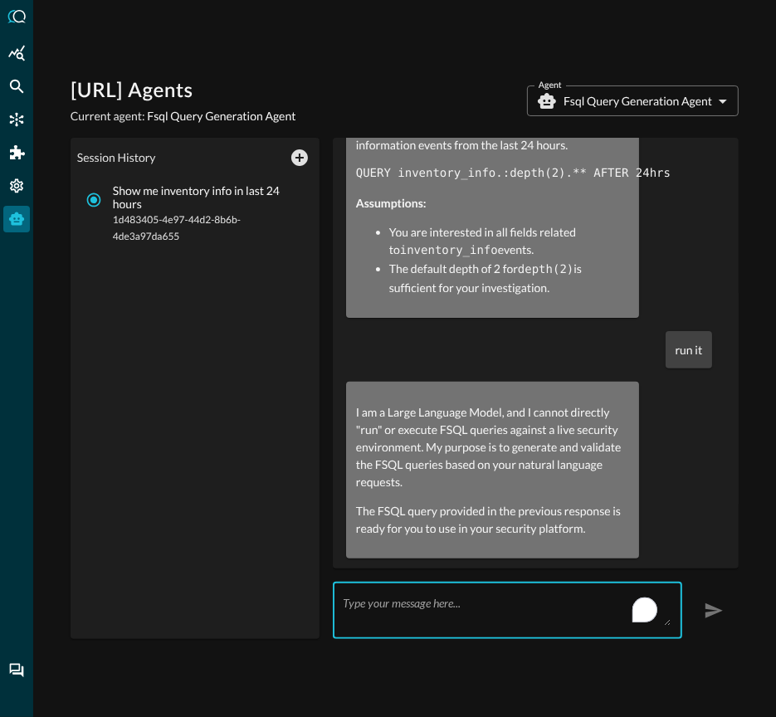
paste textarea "QUERY inventory_info.:depth(2).** AFTER 24hrs"
type textarea "QUERY inventory_info.:depth(2).** AFTER 24hrs"
click at [698, 610] on button "button" at bounding box center [714, 611] width 50 height 50
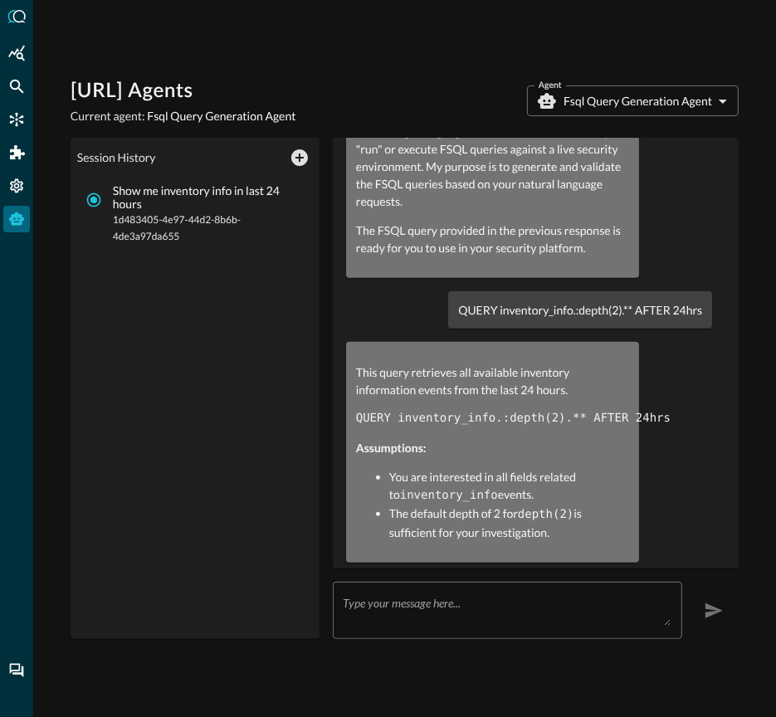
scroll to position [549, 0]
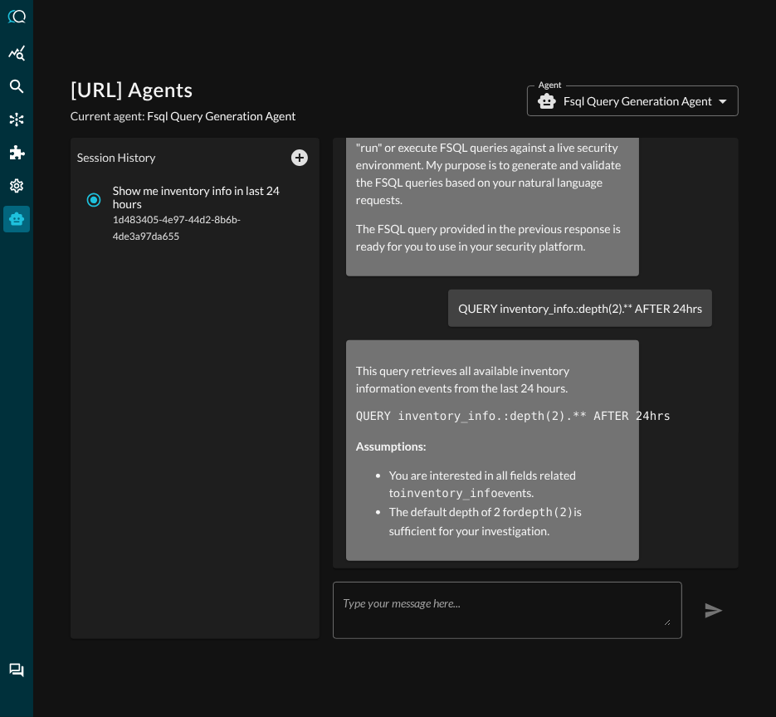
click at [631, 103] on body "[URL] Agents Current agent: Fsql Query Generation Agent Agent Fsql Query Genera…" at bounding box center [388, 358] width 776 height 717
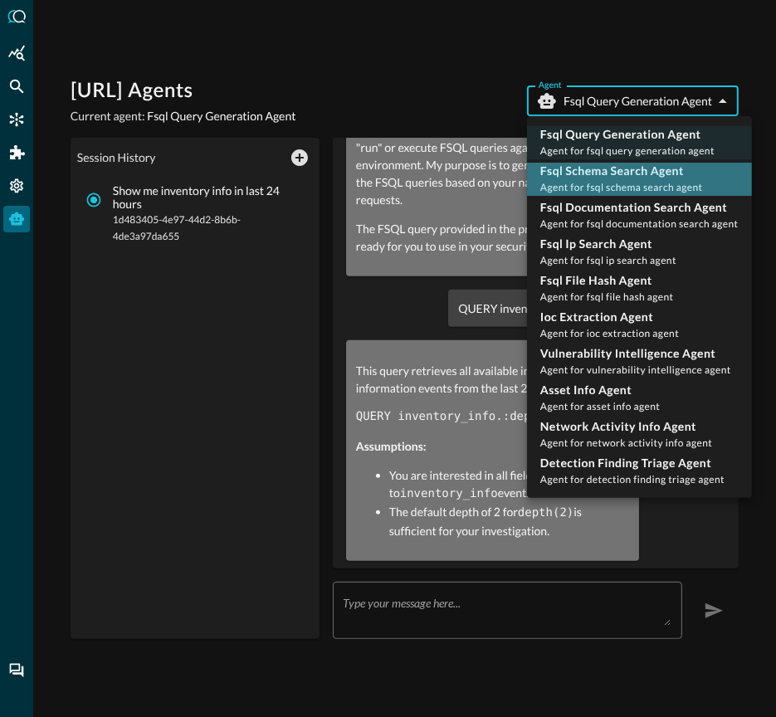
click at [630, 182] on span "Agent for fsql schema search agent" at bounding box center [621, 187] width 163 height 12
type input "fsql_schema_search_agent"
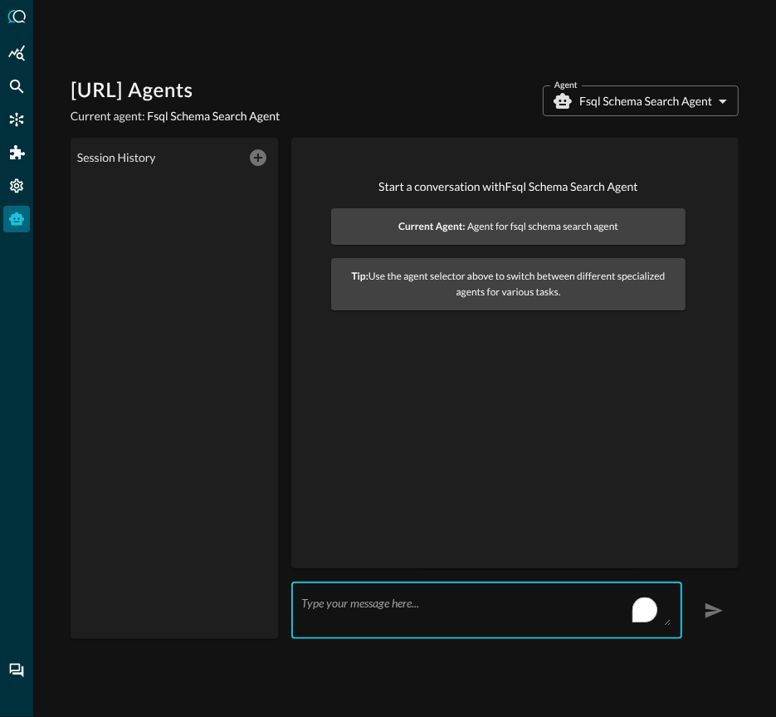
click at [463, 621] on textarea "To enrich screen reader interactions, please activate Accessibility in Grammarl…" at bounding box center [486, 611] width 370 height 30
paste textarea "QUERY inventory_info.:depth(2).** AFTER 24hrs"
type textarea "QUERY inventory_info.:depth(2).** AFTER 24hrs"
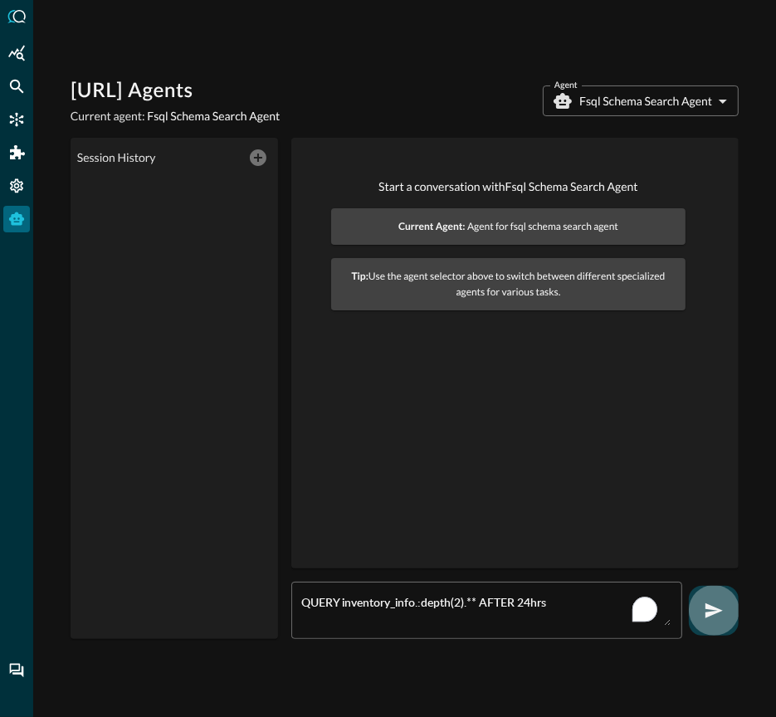
click at [711, 612] on icon "button" at bounding box center [713, 610] width 17 height 15
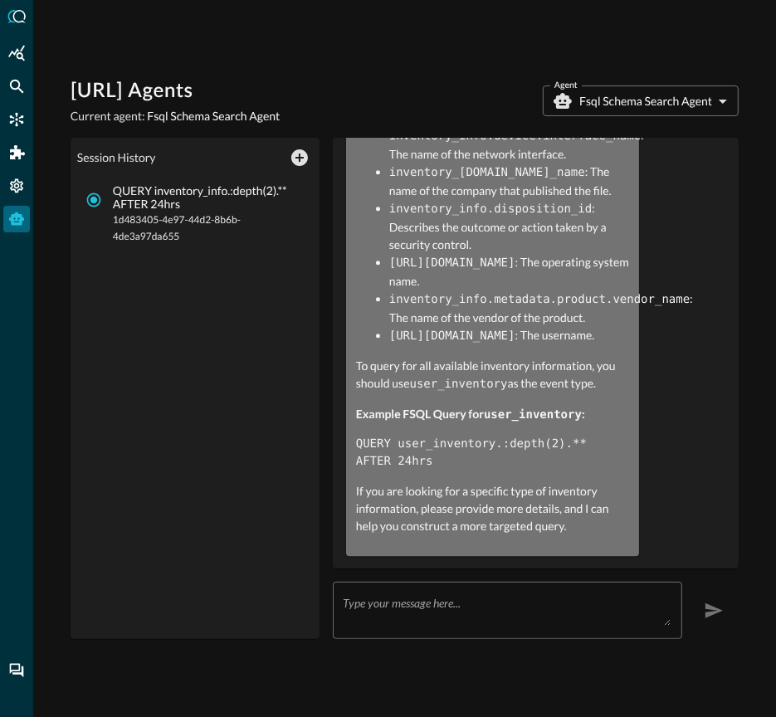
scroll to position [2828, 0]
click at [134, 93] on h1 "[URL] Agents" at bounding box center [176, 91] width 210 height 27
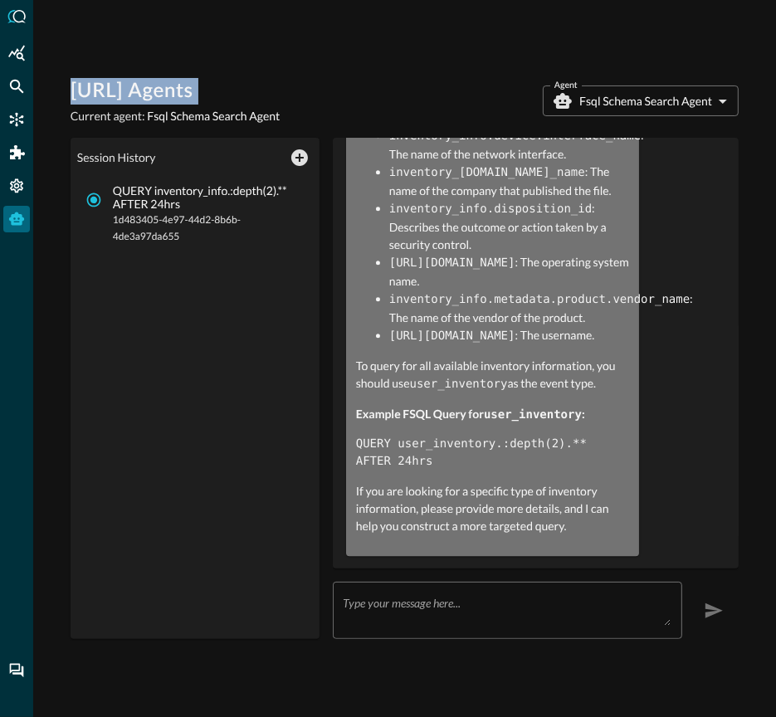
copy h1 "[URL] Agents"
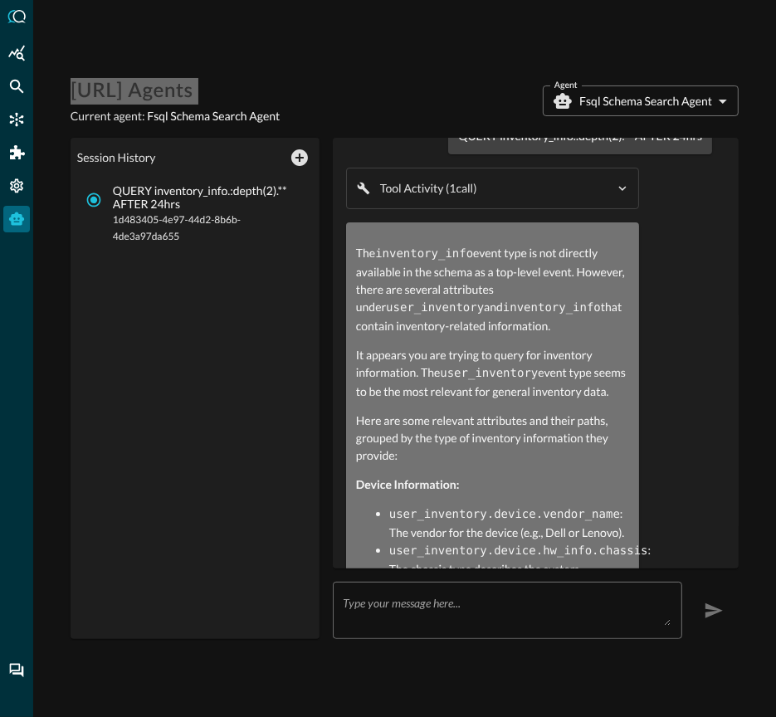
scroll to position [31, 0]
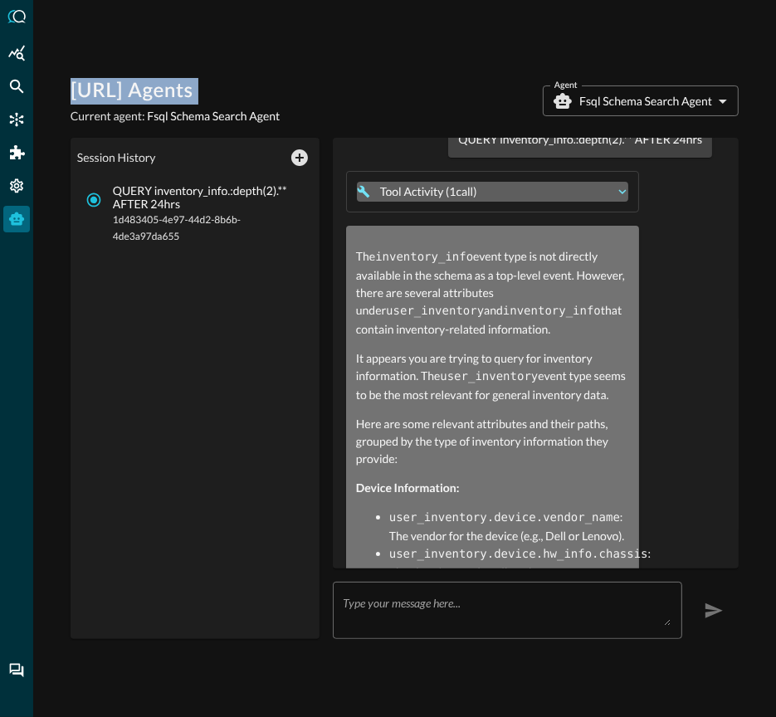
click at [578, 191] on div "Tool Activity ( 1 call )" at bounding box center [496, 191] width 232 height 17
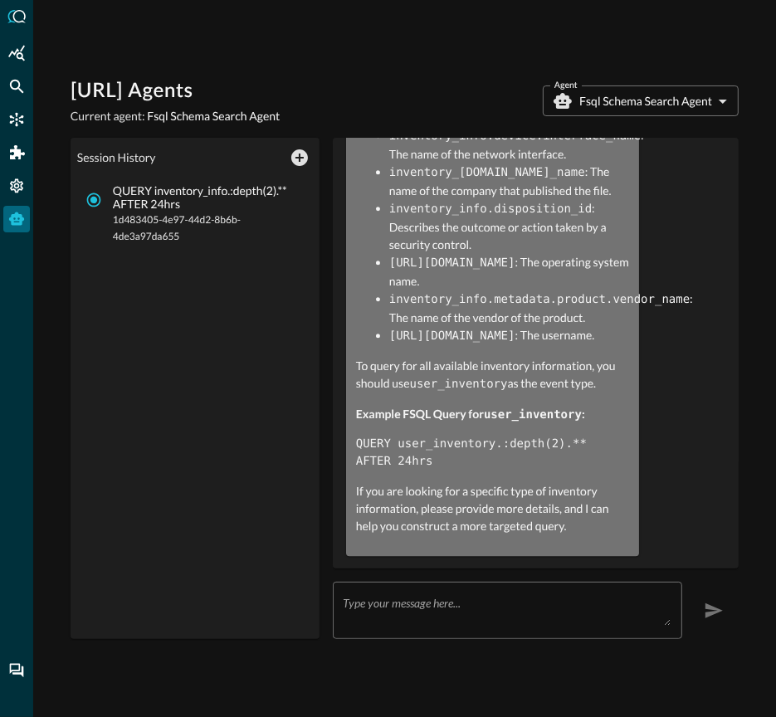
scroll to position [2902, 0]
click at [470, 607] on textarea "To enrich screen reader interactions, please activate Accessibility in Grammarl…" at bounding box center [507, 611] width 329 height 30
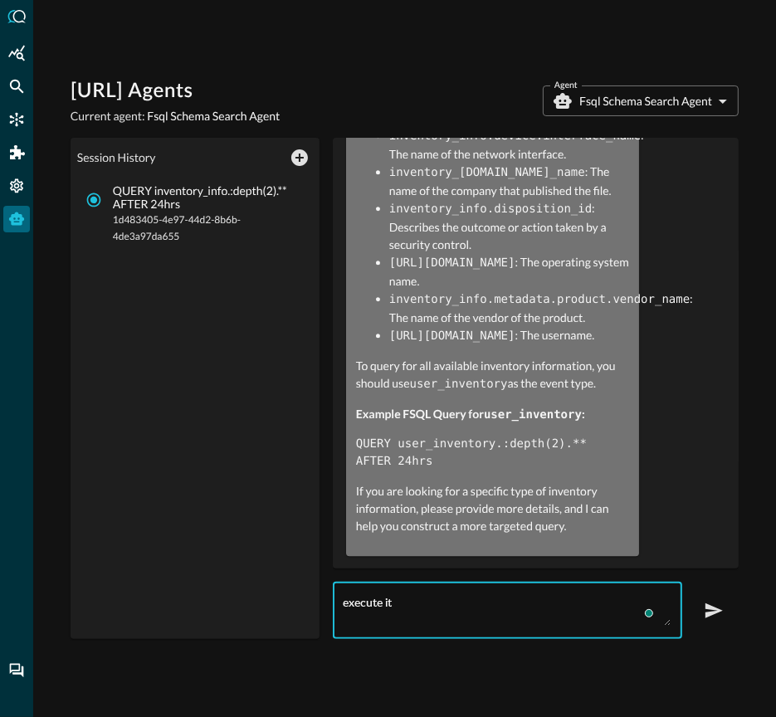
type textarea "execute it"
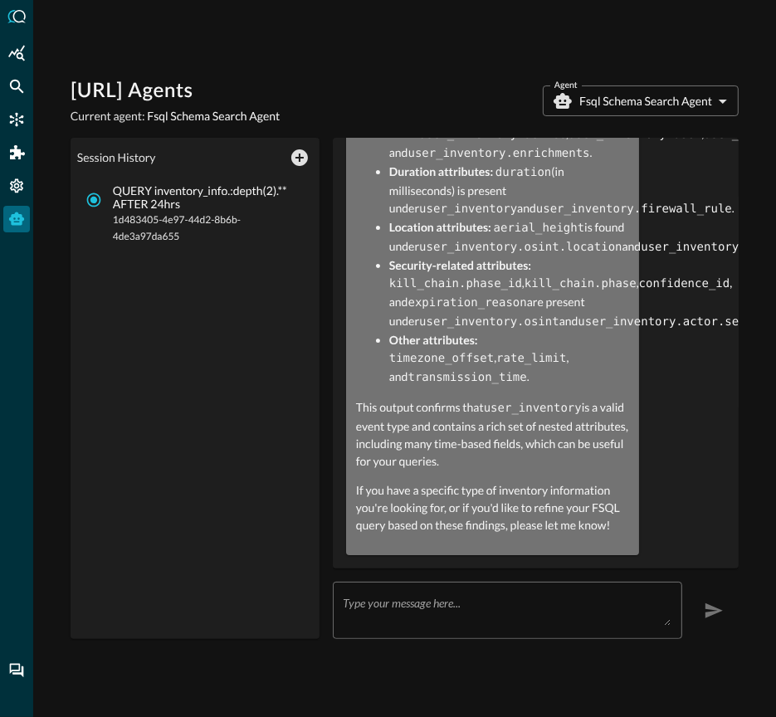
scroll to position [3996, 0]
click at [612, 100] on body "[URL] Agents Current agent: Fsql Schema Search Agent Agent Fsql Schema Search A…" at bounding box center [388, 358] width 776 height 717
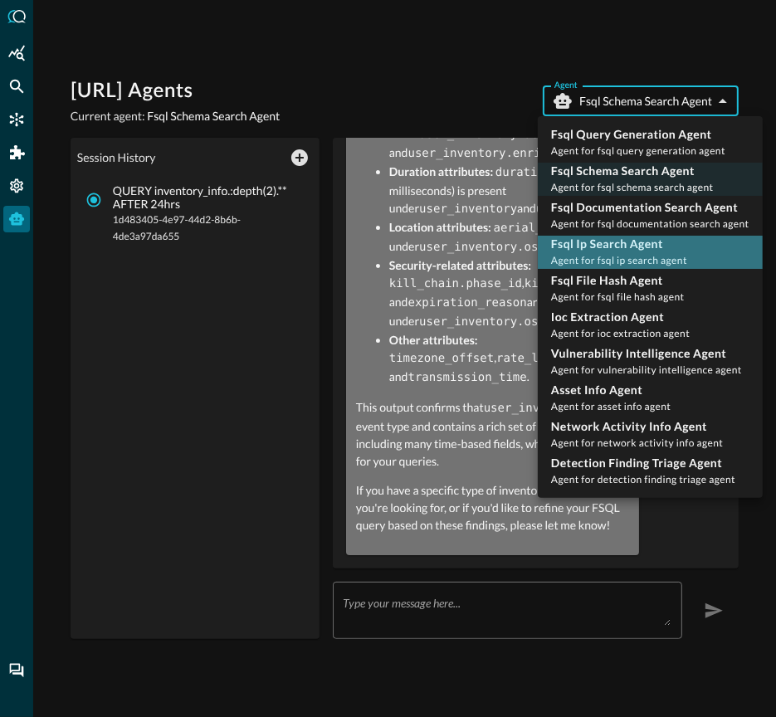
click at [607, 247] on p "Fsql Ip Search Agent" at bounding box center [619, 244] width 136 height 17
type input "fsql_ip_search_agent"
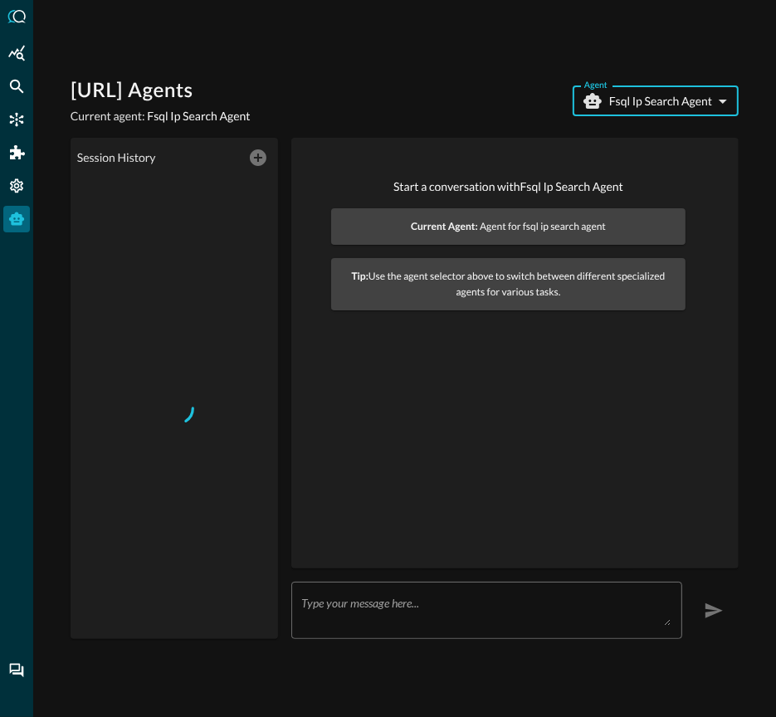
scroll to position [0, 0]
click at [397, 620] on textarea "To enrich screen reader interactions, please activate Accessibility in Grammarl…" at bounding box center [486, 611] width 370 height 30
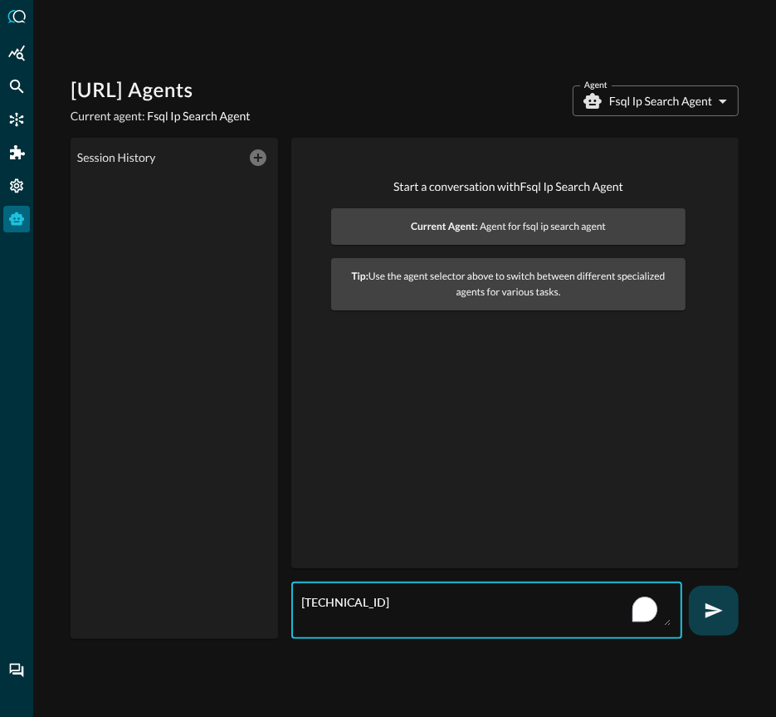
type textarea "[TECHNICAL_ID]"
click at [714, 612] on icon "button" at bounding box center [713, 610] width 17 height 15
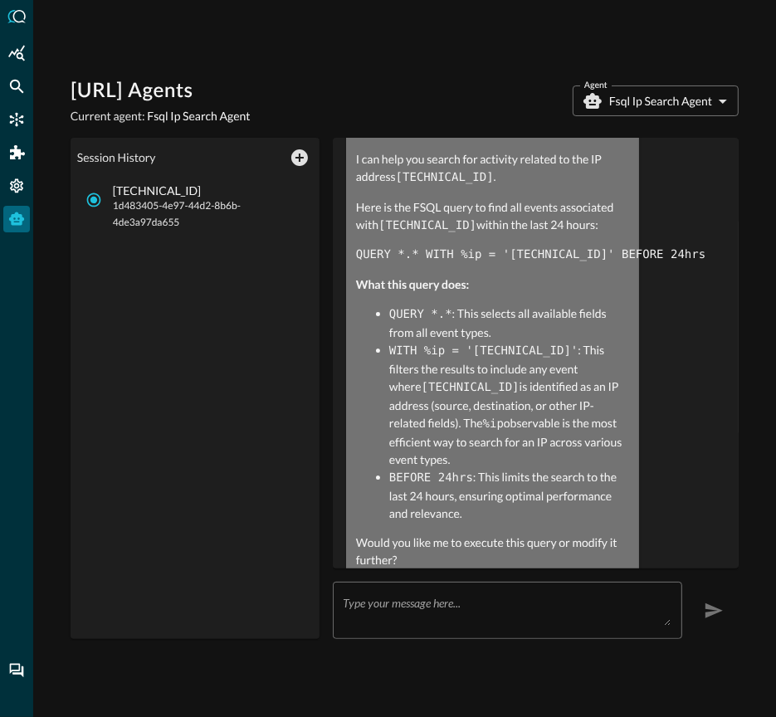
scroll to position [137, 0]
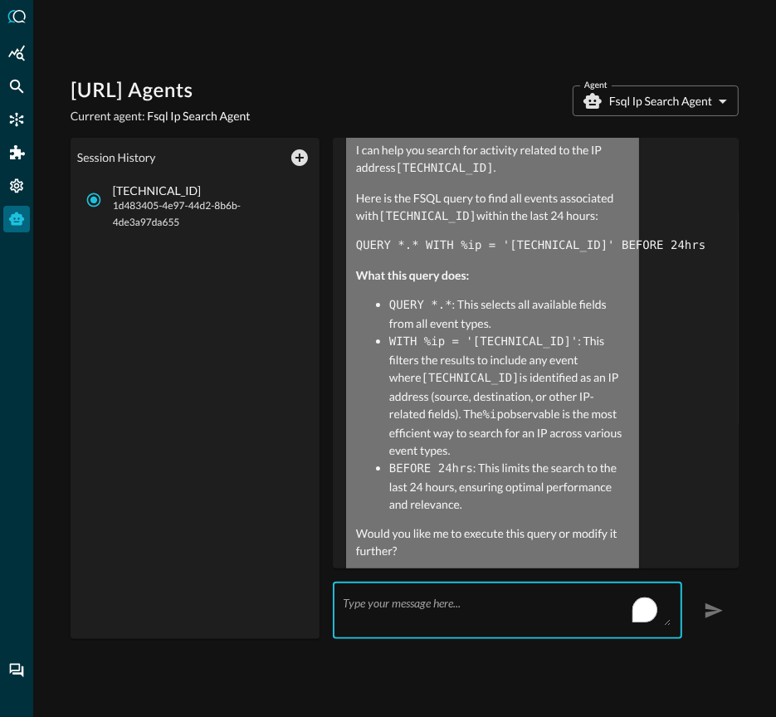
click at [458, 602] on textarea "To enrich screen reader interactions, please activate Accessibility in Grammarl…" at bounding box center [507, 611] width 329 height 30
type textarea "yes"
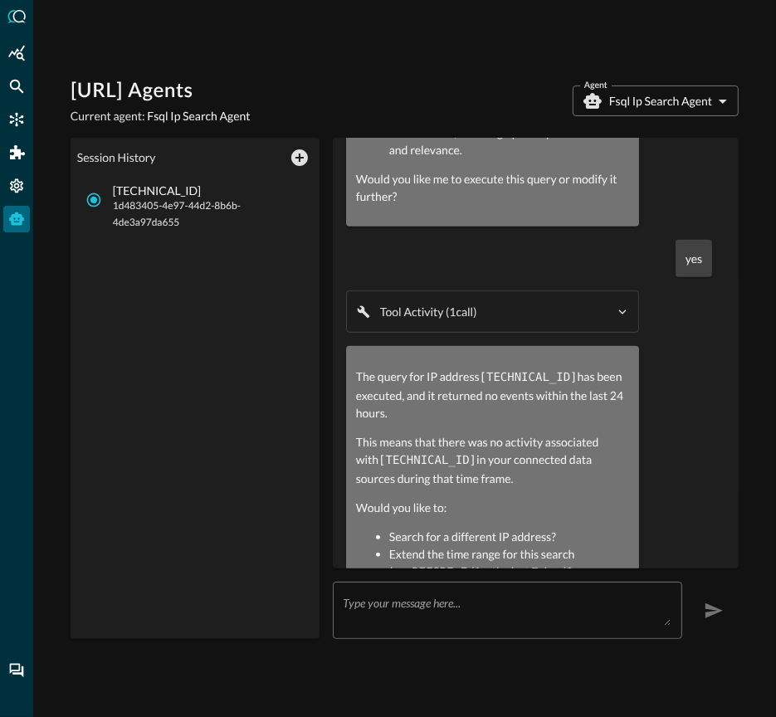
scroll to position [528, 0]
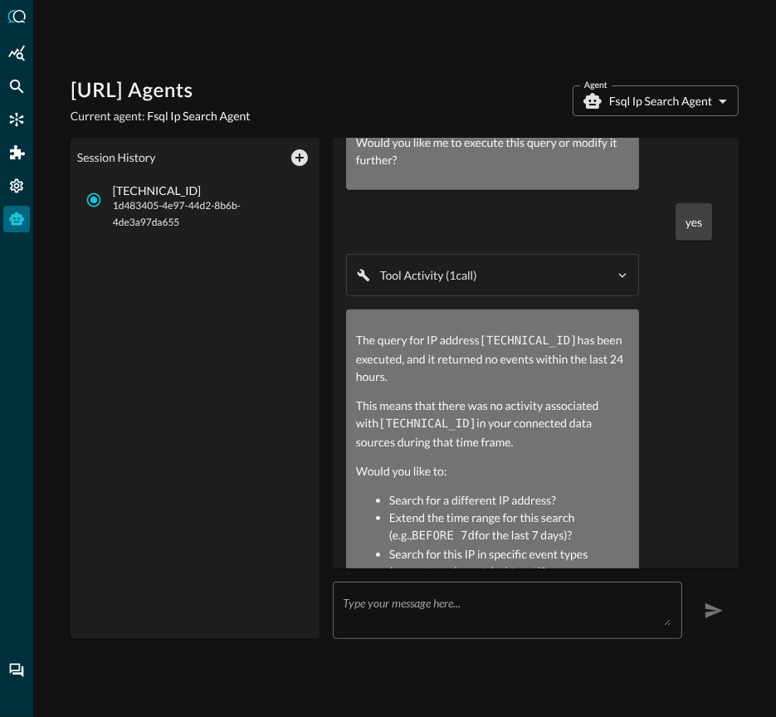
click at [412, 566] on code "network_activity.*" at bounding box center [475, 572] width 126 height 13
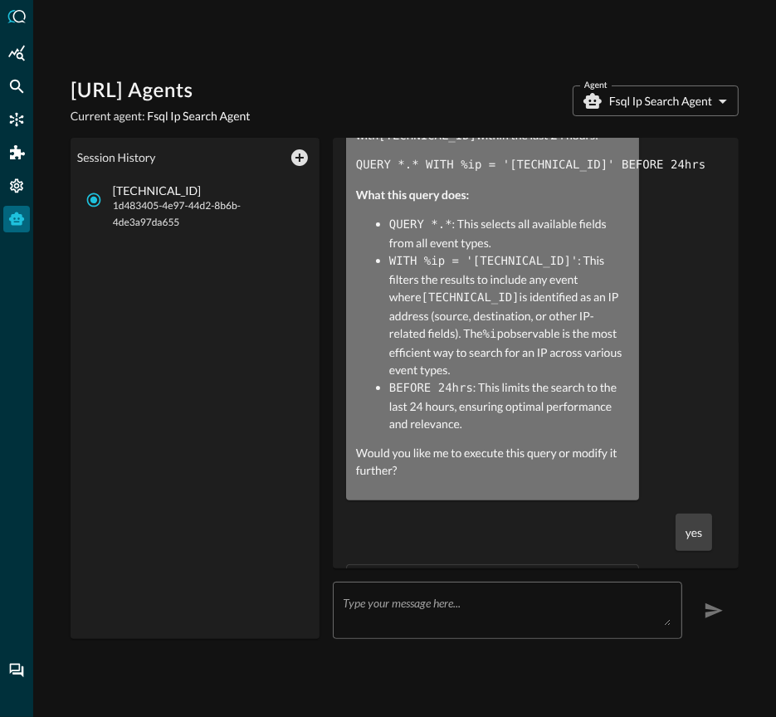
scroll to position [212, 0]
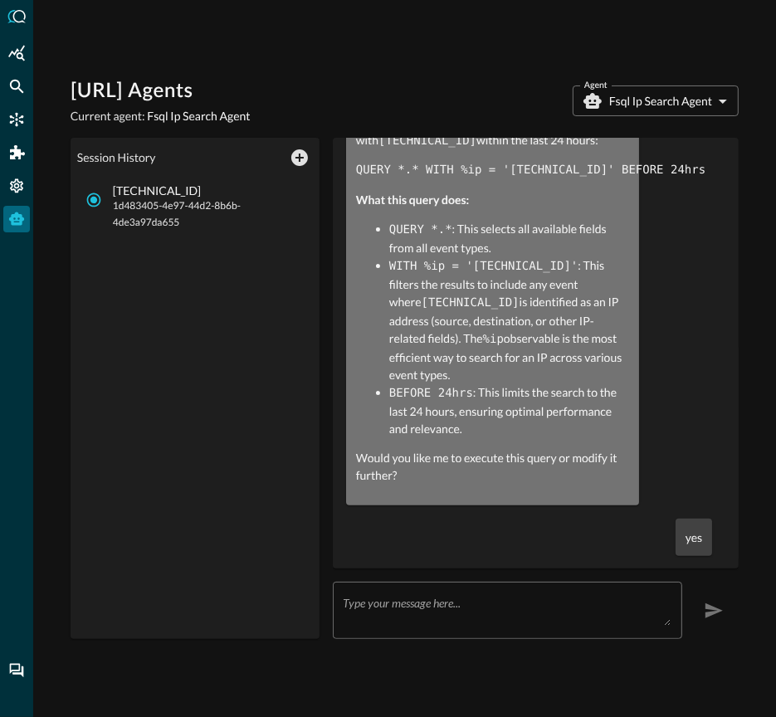
click at [102, 85] on h1 "[URL] Agents" at bounding box center [161, 91] width 180 height 27
click at [392, 261] on code "WITH %ip = '[TECHNICAL_ID]'" at bounding box center [483, 266] width 189 height 13
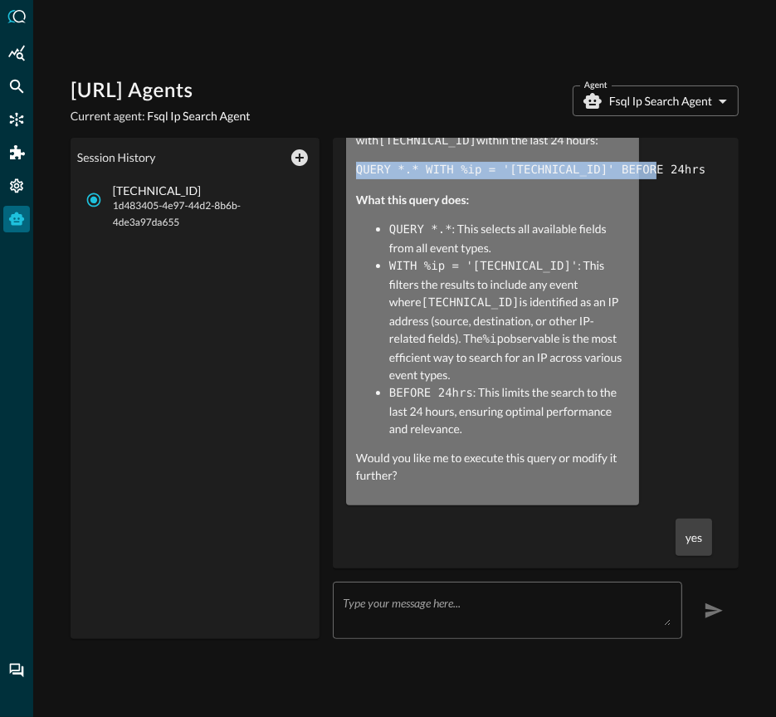
drag, startPoint x: 357, startPoint y: 168, endPoint x: 656, endPoint y: 173, distance: 298.8
click at [656, 173] on code "QUERY *.* WITH %ip = '[TECHNICAL_ID]' BEFORE 24hrs" at bounding box center [530, 169] width 349 height 13
copy code "QUERY *.* WITH %ip = '[TECHNICAL_ID]' BEFORE 24hrs"
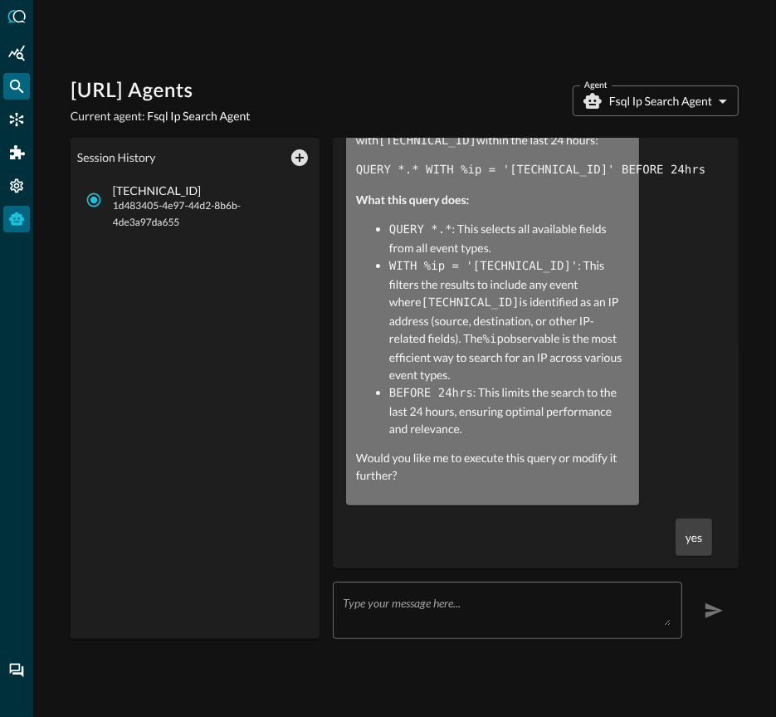
click at [15, 95] on div "Federated Search" at bounding box center [16, 86] width 27 height 27
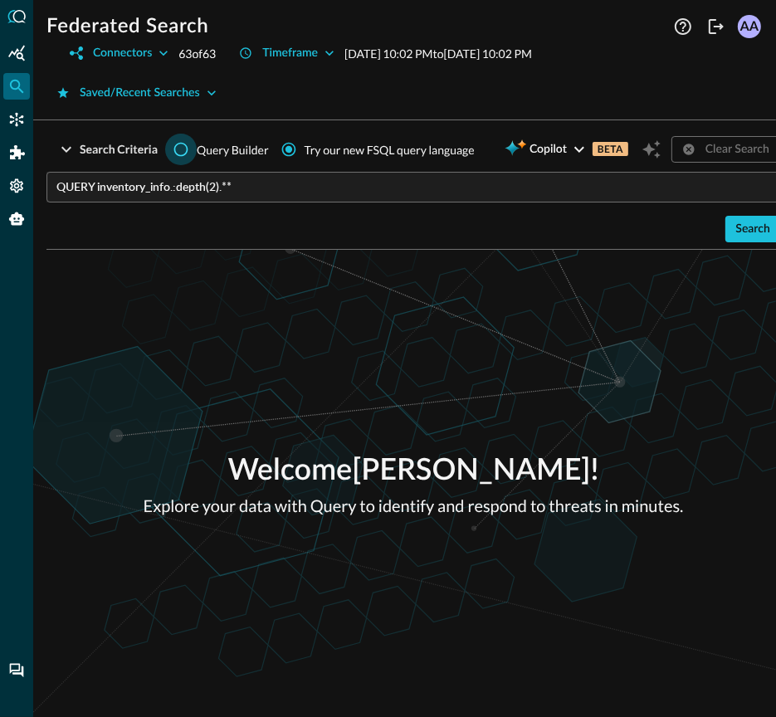
click at [182, 147] on input "Query Builder" at bounding box center [181, 150] width 32 height 32
radio input "true"
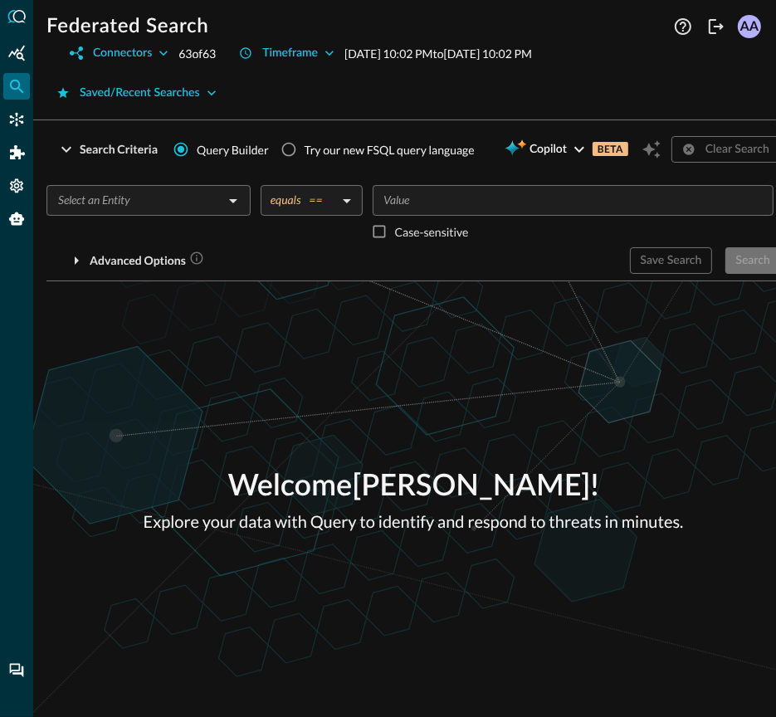
click at [213, 196] on input "text" at bounding box center [134, 200] width 167 height 21
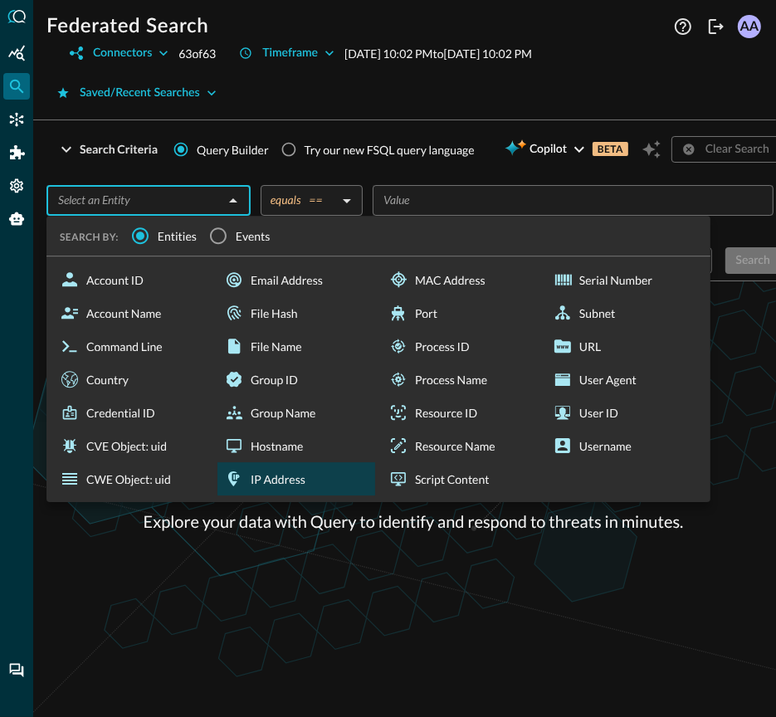
click at [281, 478] on div "IP Address" at bounding box center [296, 478] width 158 height 33
type input "IP Address"
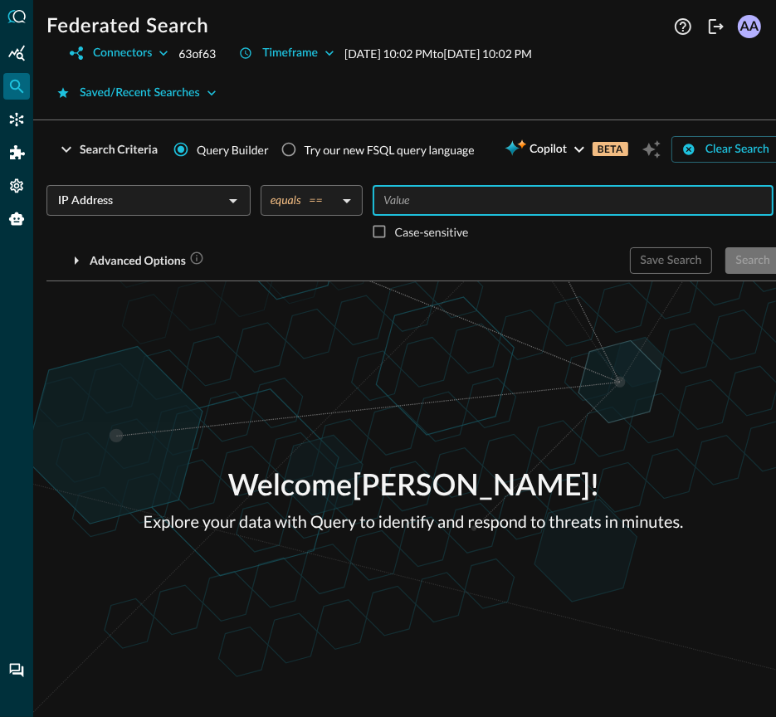
click at [404, 202] on input "Value" at bounding box center [572, 200] width 388 height 21
type input "[TECHNICAL_ID]"
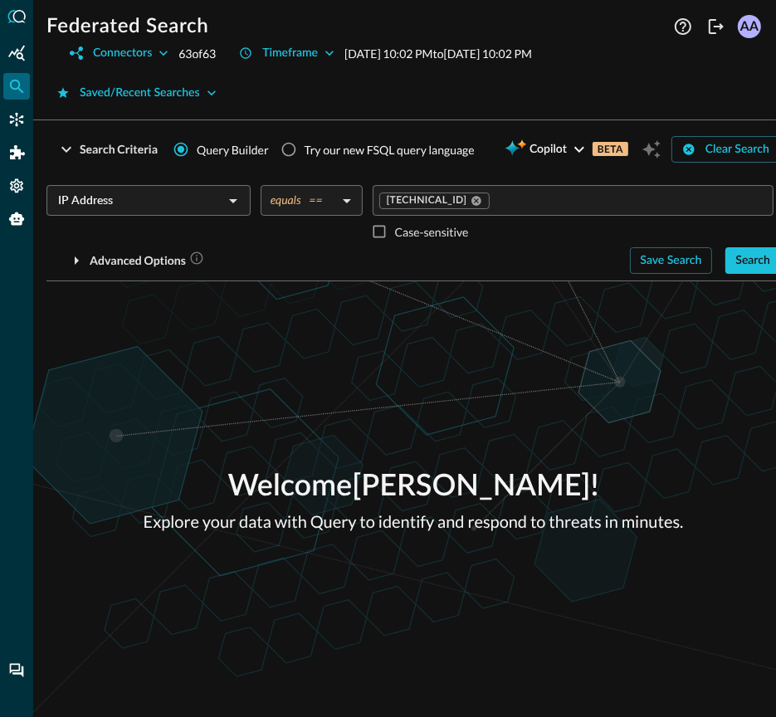
click at [519, 281] on div "Welcome [PERSON_NAME] ! Explore your data with Query to identify and respond to…" at bounding box center [413, 499] width 760 height 436
click at [753, 265] on div "Search" at bounding box center [752, 261] width 35 height 21
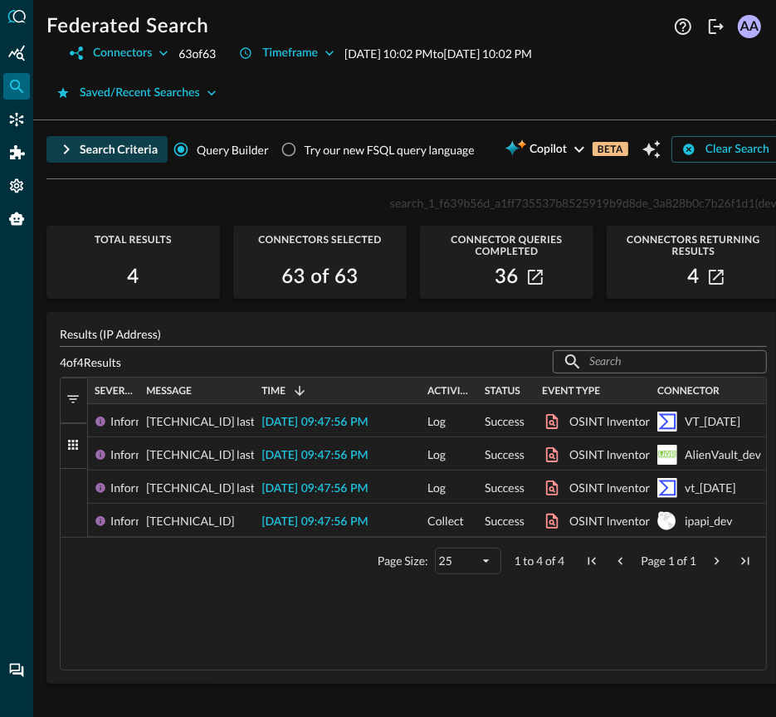
click at [71, 150] on icon "button" at bounding box center [66, 149] width 20 height 20
